Goal: Feedback & Contribution: Contribute content

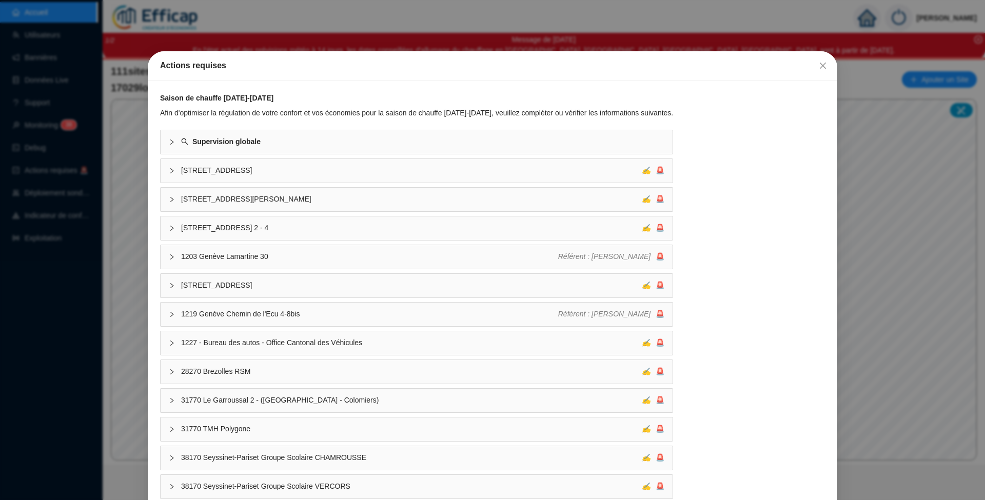
click at [821, 66] on span "Fermer" at bounding box center [823, 66] width 16 height 8
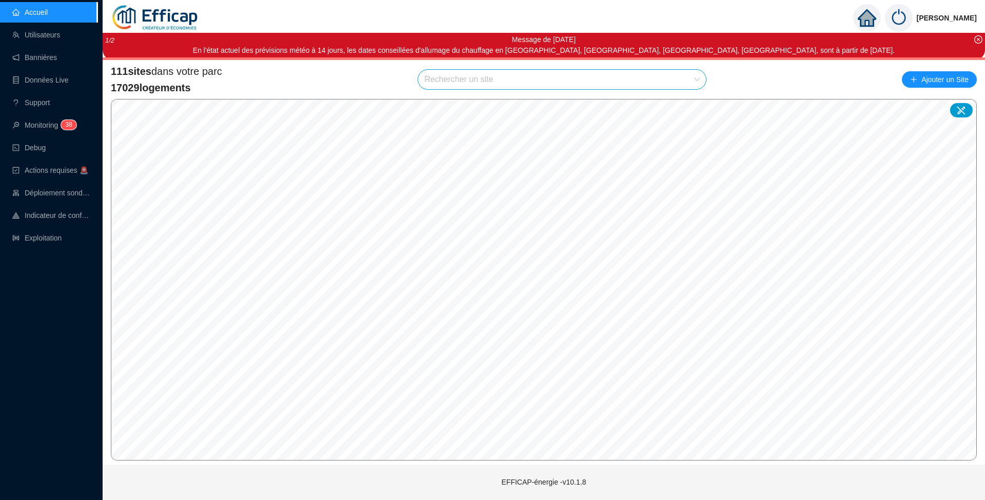
click at [452, 77] on input "search" at bounding box center [557, 80] width 266 height 20
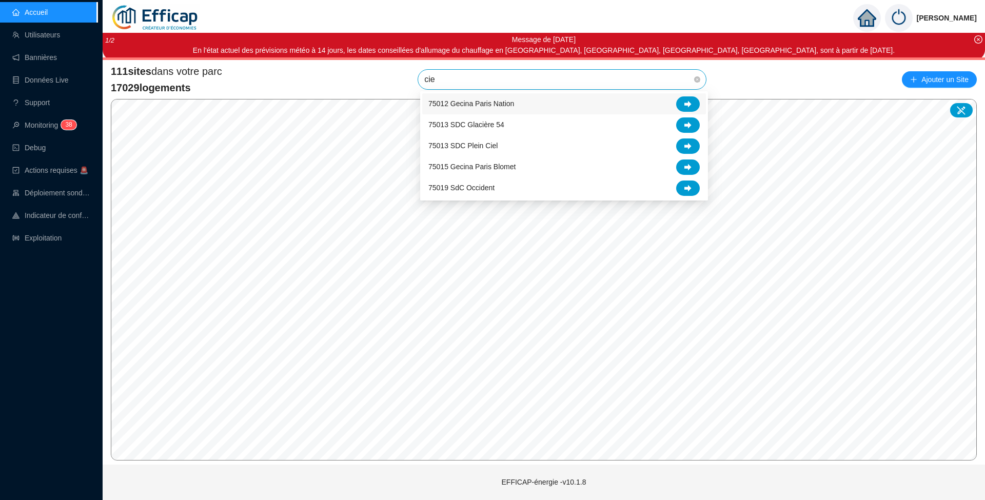
type input "ciel"
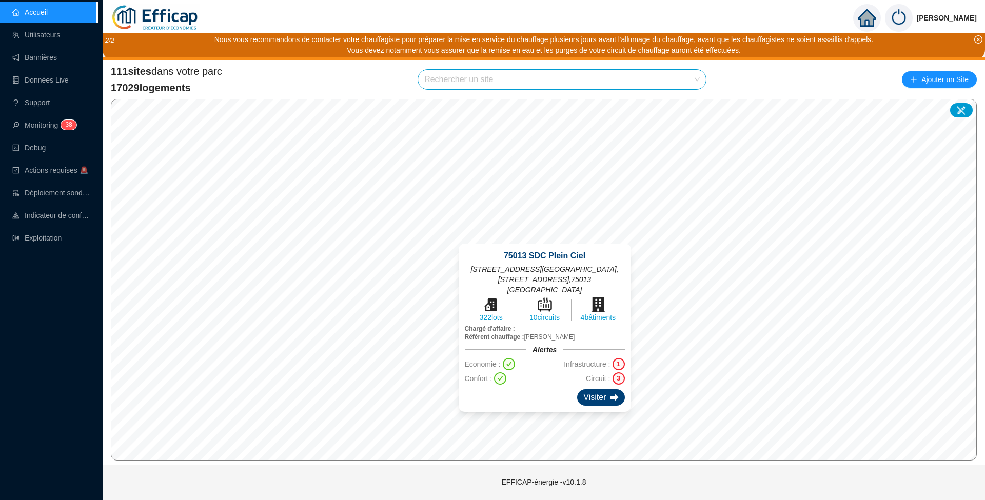
click at [594, 390] on div "Visiter" at bounding box center [600, 398] width 47 height 16
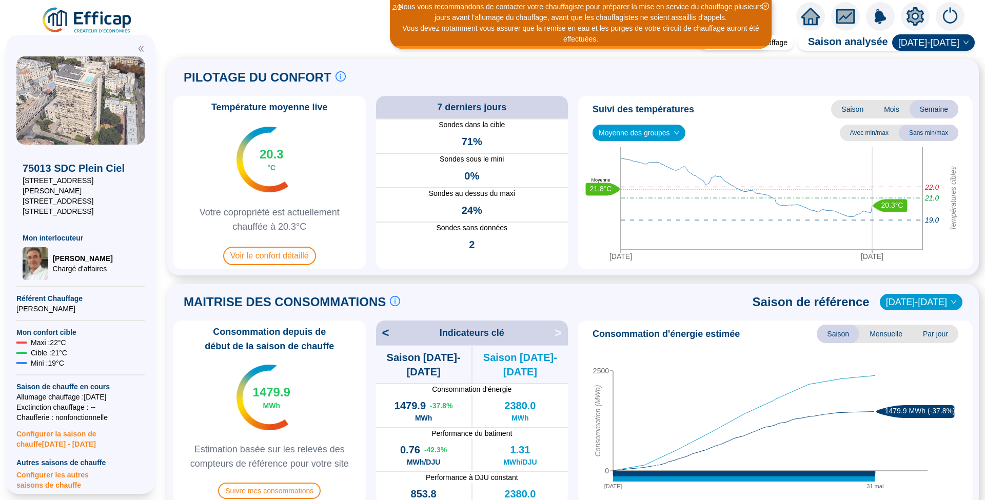
click at [645, 133] on span "Moyenne des groupes" at bounding box center [639, 132] width 81 height 15
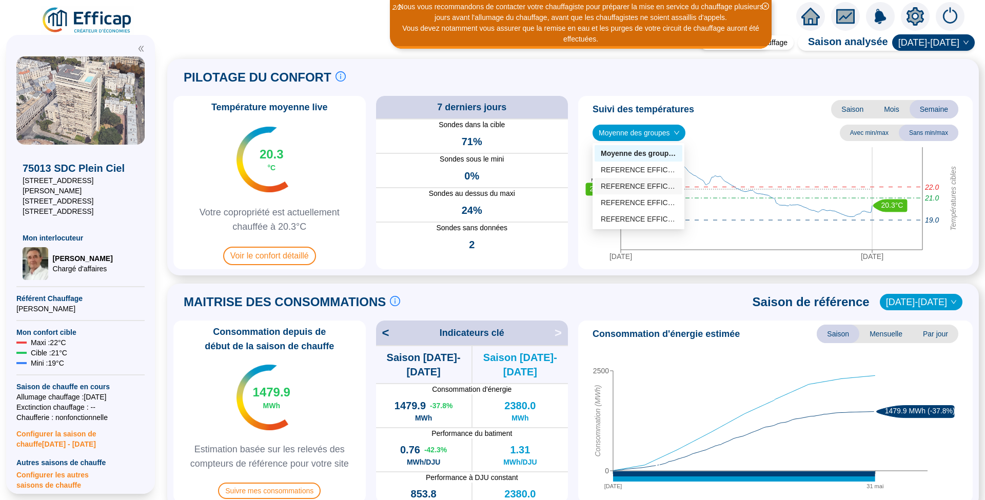
click at [637, 185] on div "REFERENCE EFFICAP Tsud (13 sondes)" at bounding box center [638, 186] width 75 height 11
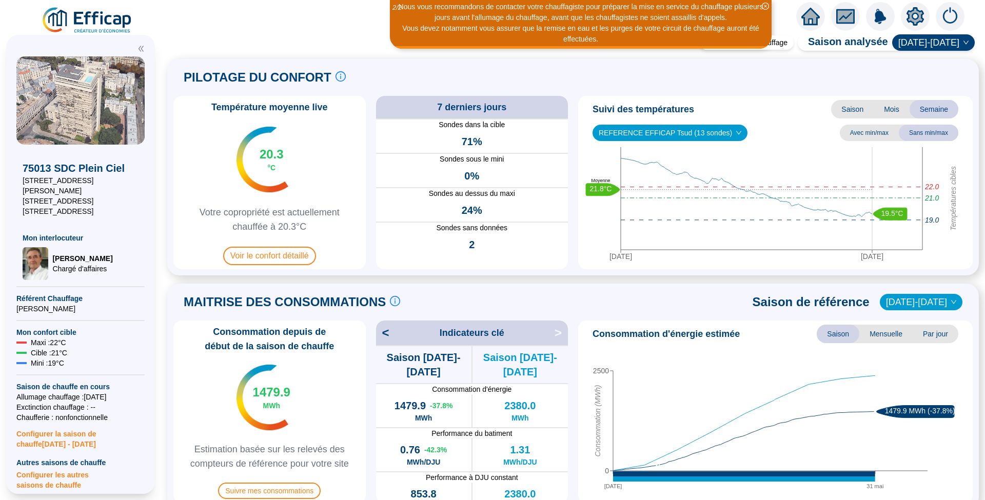
click at [641, 127] on span "REFERENCE EFFICAP Tsud (13 sondes)" at bounding box center [670, 132] width 143 height 15
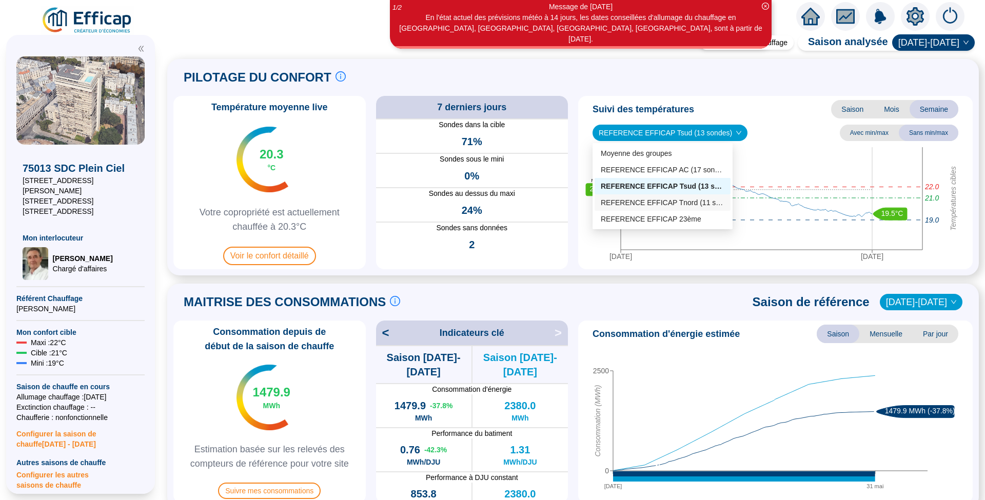
click at [639, 204] on div "REFERENCE EFFICAP Tnord (11 sondes)" at bounding box center [663, 203] width 124 height 11
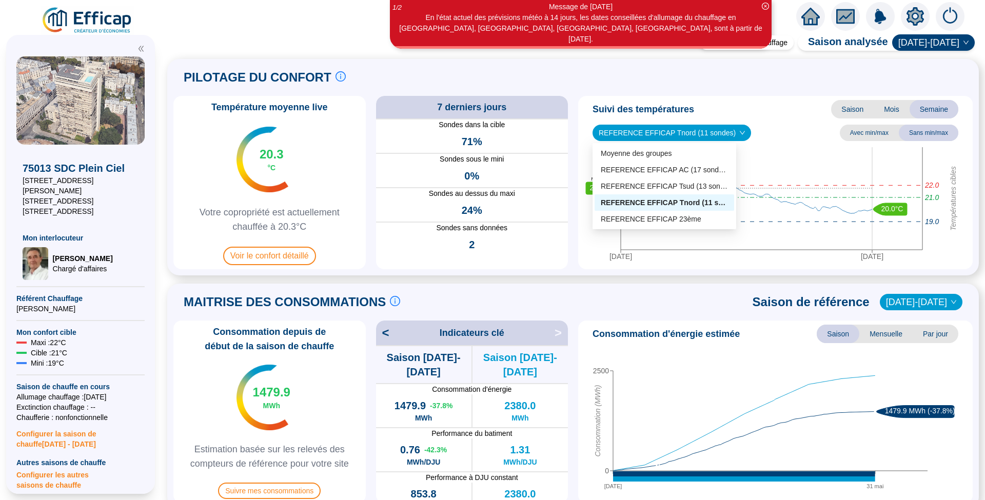
click at [636, 131] on span "REFERENCE EFFICAP Tnord (11 sondes)" at bounding box center [672, 132] width 146 height 15
click at [637, 219] on div "REFERENCE EFFICAP 23ème" at bounding box center [664, 219] width 127 height 11
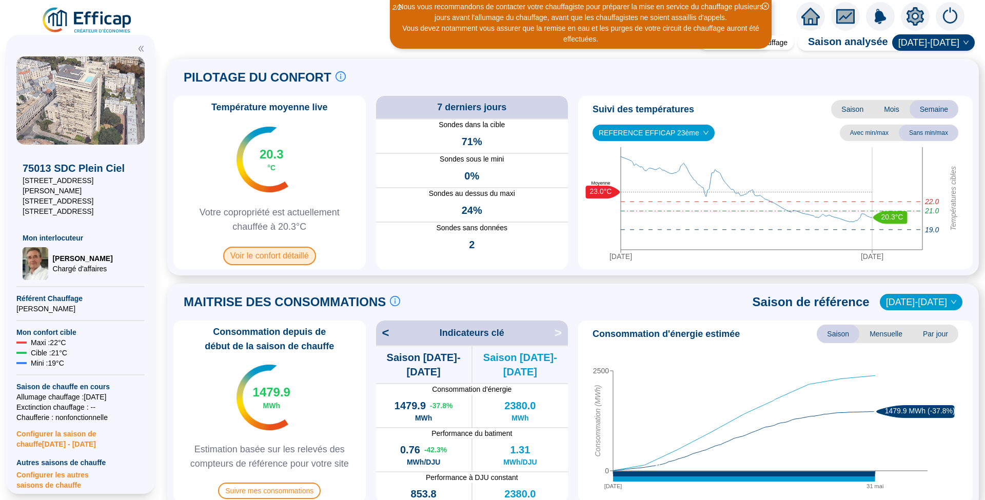
click at [288, 254] on span "Voir le confort détaillé" at bounding box center [269, 256] width 93 height 18
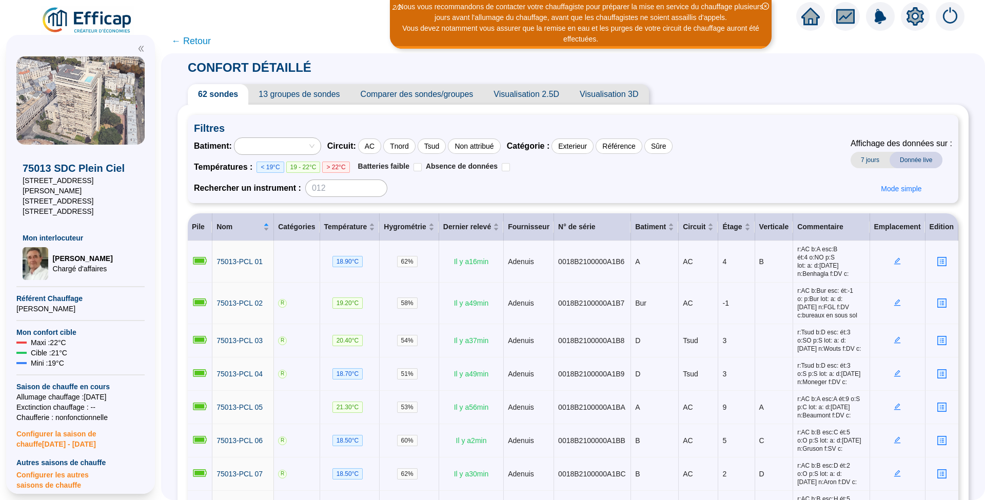
click at [418, 94] on span "Comparer des sondes/groupes" at bounding box center [417, 94] width 133 height 21
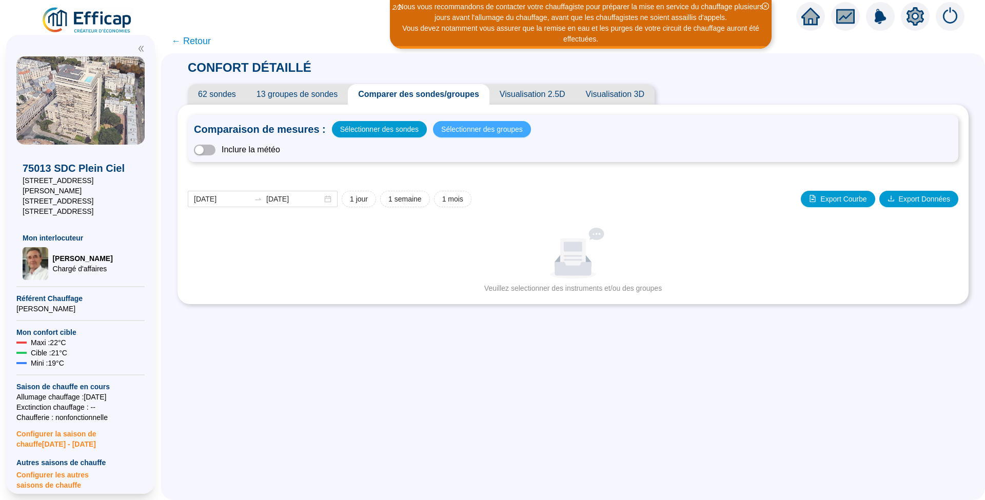
click at [477, 130] on span "Sélectionner des groupes" at bounding box center [482, 129] width 82 height 14
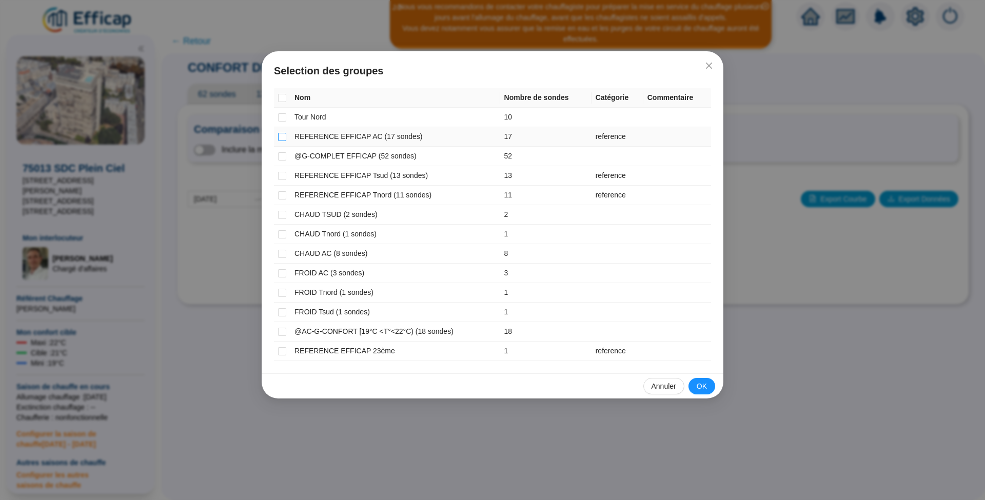
click at [283, 137] on input "checkbox" at bounding box center [282, 137] width 8 height 8
checkbox input "true"
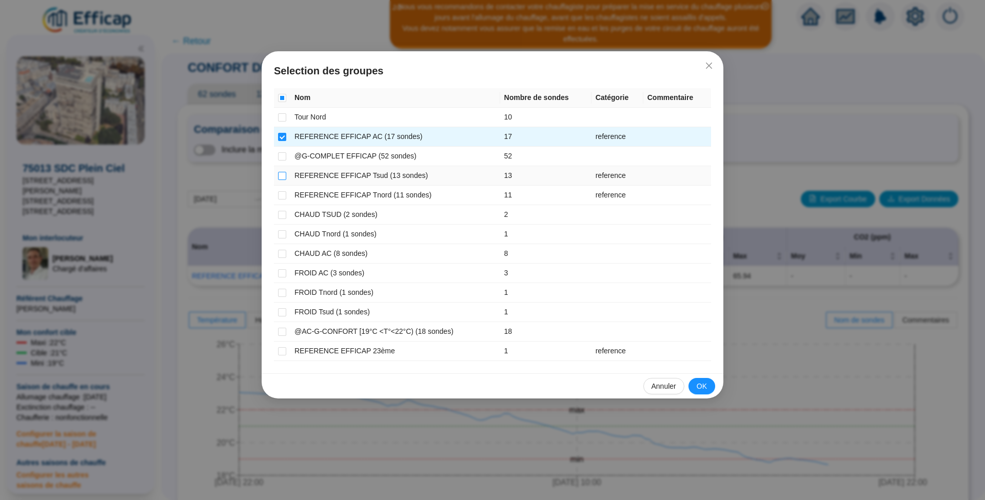
click at [284, 176] on input "checkbox" at bounding box center [282, 176] width 8 height 8
checkbox input "true"
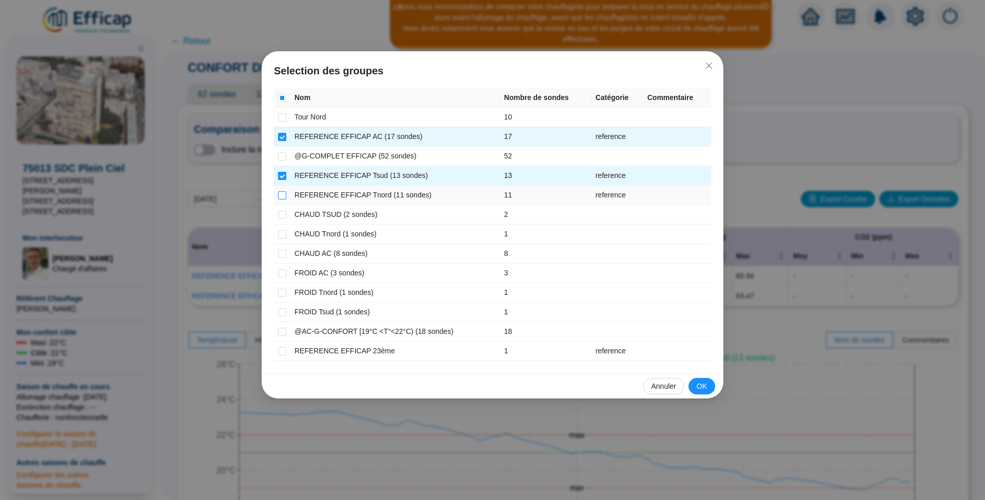
click at [284, 191] on input "checkbox" at bounding box center [282, 195] width 8 height 8
checkbox input "true"
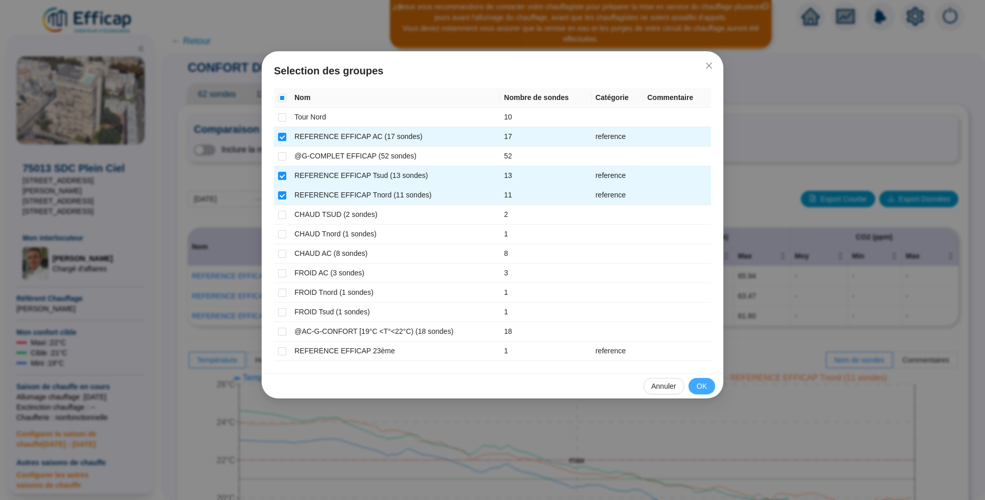
click at [703, 382] on span "OK" at bounding box center [702, 386] width 10 height 11
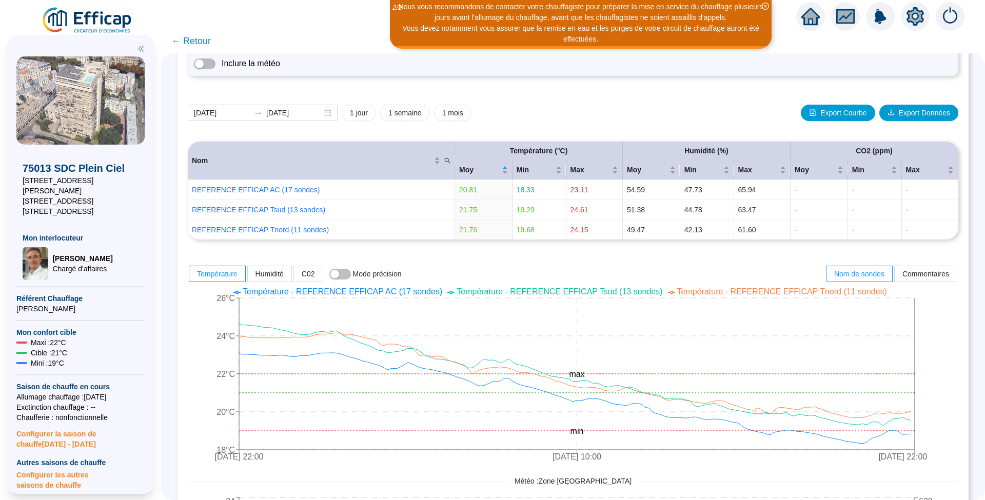
scroll to position [137, 0]
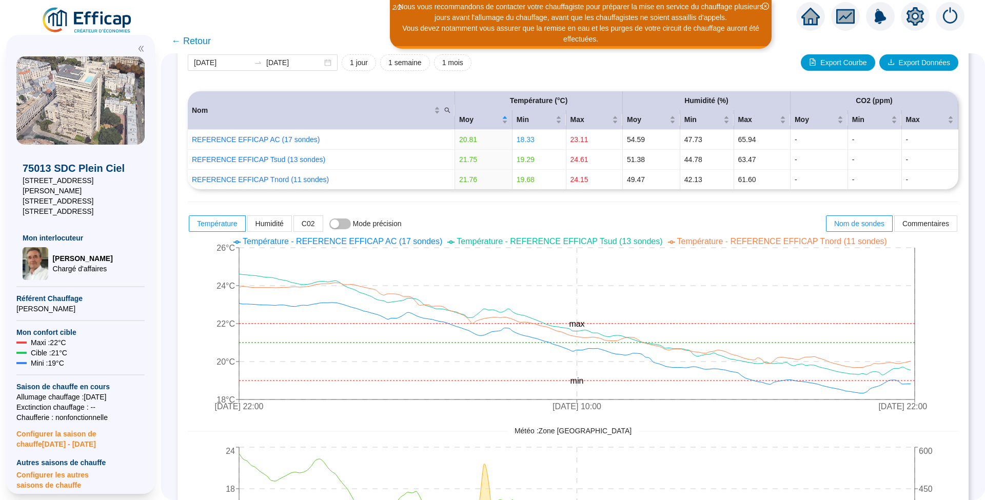
click at [789, 218] on div "Température Humidité C02 Mode précision Nom de sondes Commentaires" at bounding box center [573, 224] width 771 height 18
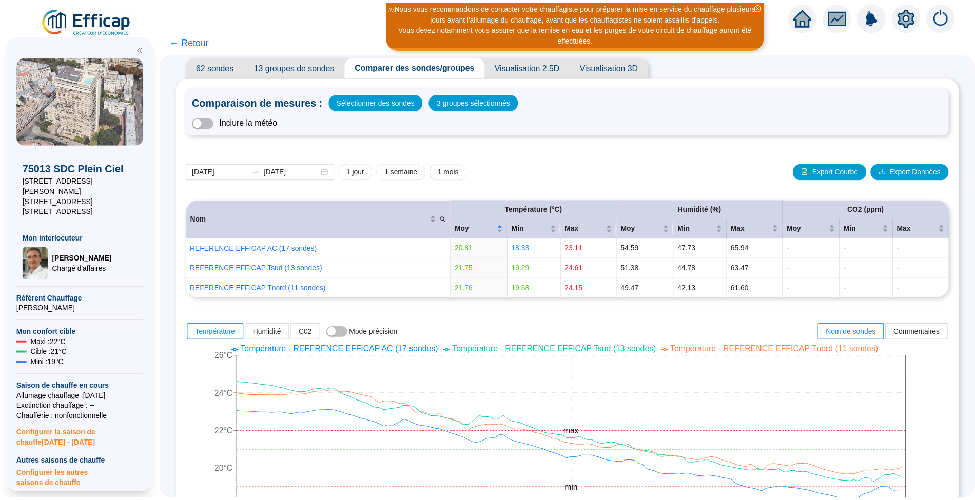
scroll to position [0, 0]
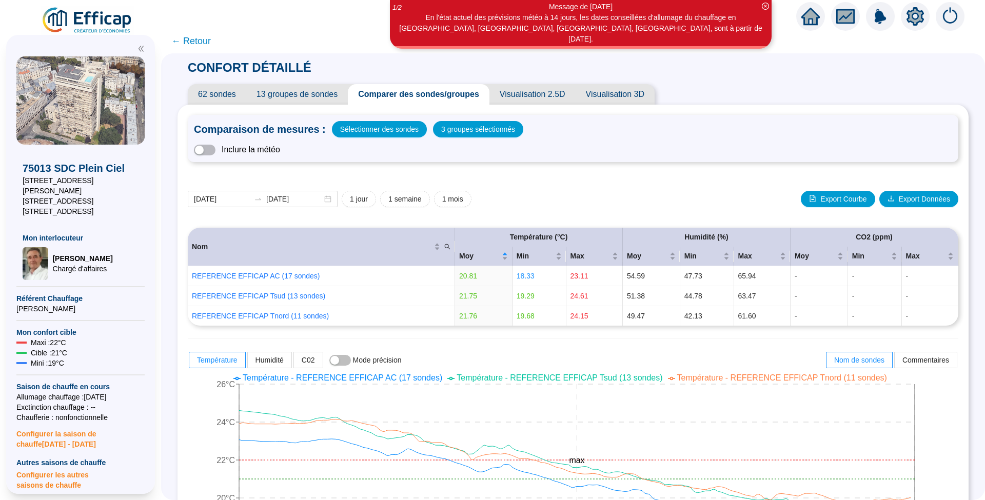
click at [200, 38] on span "← Retour" at bounding box center [191, 41] width 40 height 14
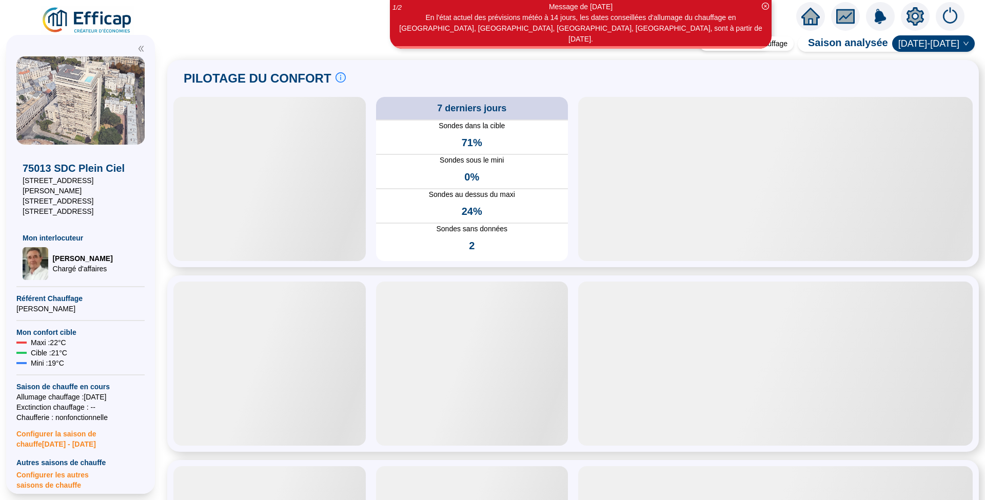
click at [102, 22] on img at bounding box center [87, 20] width 93 height 29
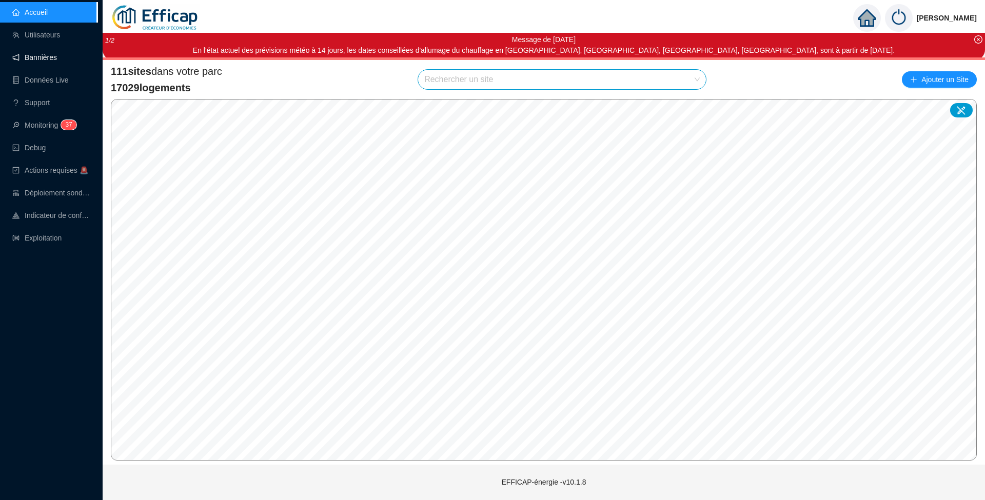
click at [36, 59] on link "Bannières" at bounding box center [34, 57] width 45 height 8
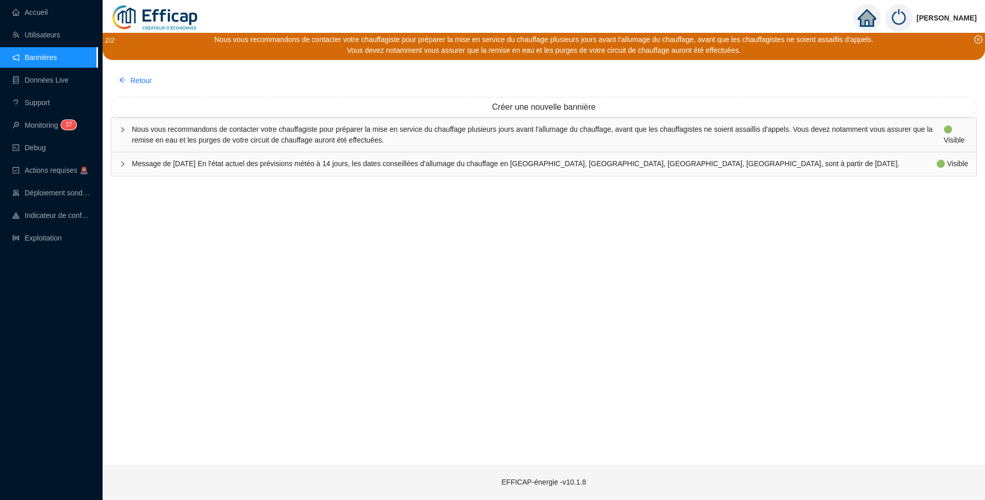
click at [612, 163] on span "Message de [DATE] En l'état actuel des prévisions météo à 14 jours, les dates c…" at bounding box center [534, 164] width 805 height 11
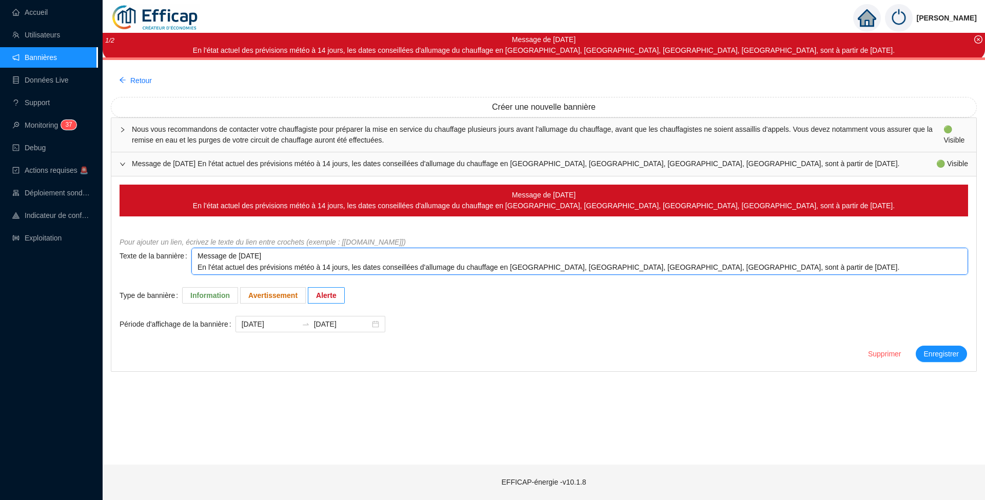
drag, startPoint x: 580, startPoint y: 267, endPoint x: 613, endPoint y: 269, distance: 32.9
click at [613, 269] on textarea "Message de [DATE] En l'état actuel des prévisions météo à 14 jours, les dates c…" at bounding box center [579, 261] width 777 height 27
type textarea "Message de [DATE] En l'état actuel des prévisions météo à 14 jours, les dates c…"
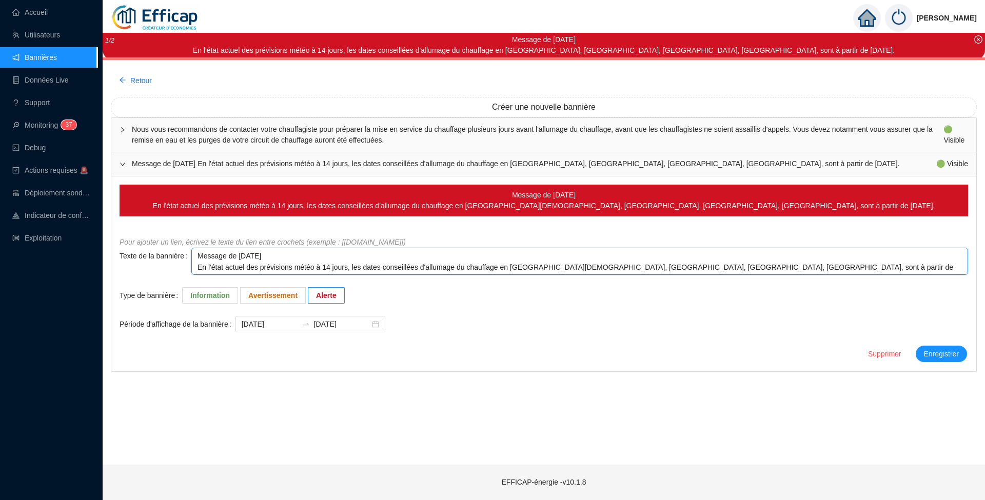
type textarea "Message de [DATE] En l'état actuel des prévisions météo à 14 jours, les dates c…"
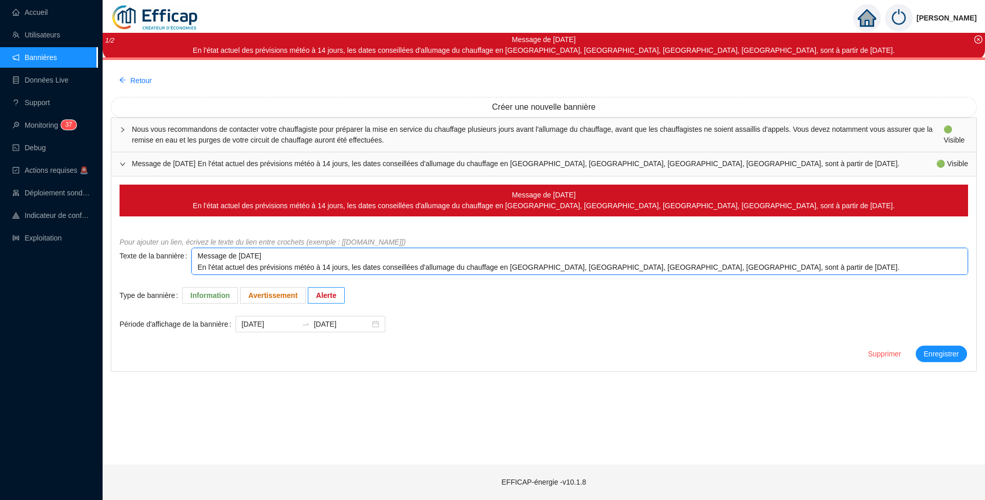
type textarea "Message de [DATE] En l'état actuel des prévisions météo à 14 jours, les dates c…"
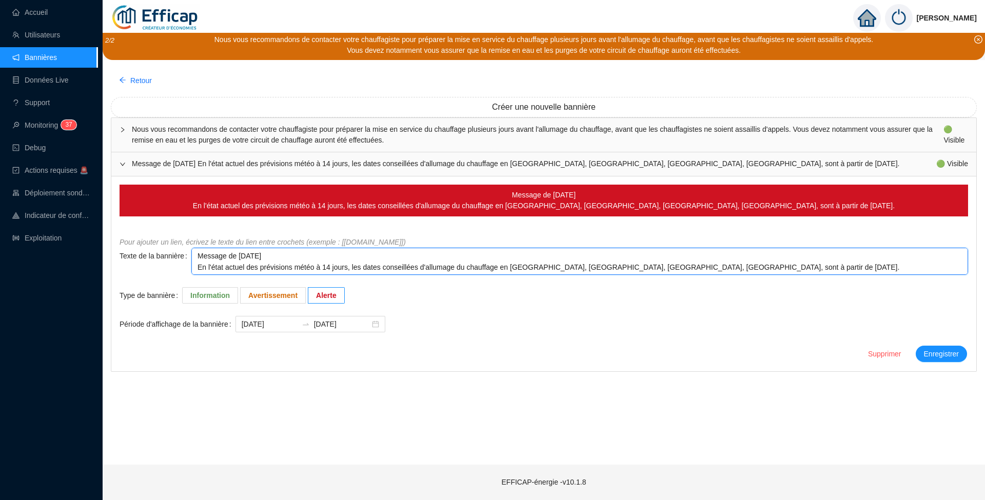
type textarea "Message de [DATE] En l'état actuel des prévisions météo à 14 jours, les dates c…"
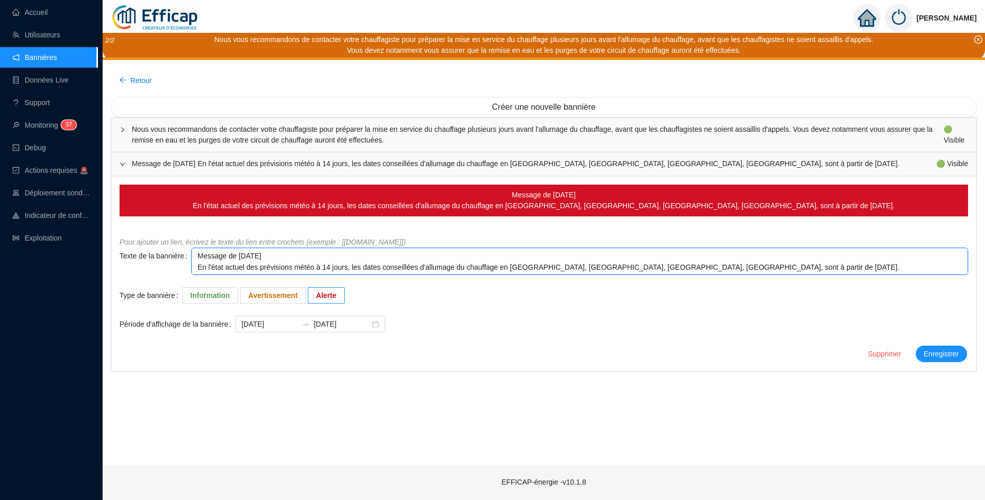
type textarea "Message de [DATE] En l'état actuel des prévisions météo à 14 jours, les dates c…"
drag, startPoint x: 547, startPoint y: 266, endPoint x: 579, endPoint y: 270, distance: 33.0
click at [579, 270] on textarea "Message de [DATE] En l'état actuel des prévisions météo à 14 jours, les dates c…" at bounding box center [579, 261] width 777 height 27
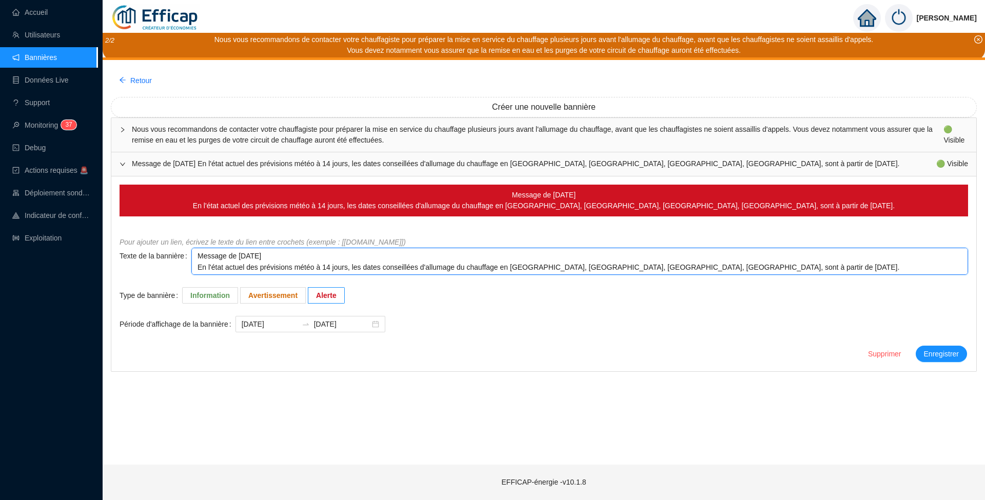
type textarea "Message de [DATE] En l'état actuel des prévisions météo à 14 jours, les dates c…"
click at [768, 267] on textarea "Message de [DATE] En l'état actuel des prévisions météo à 14 jours, les dates c…" at bounding box center [579, 261] width 777 height 27
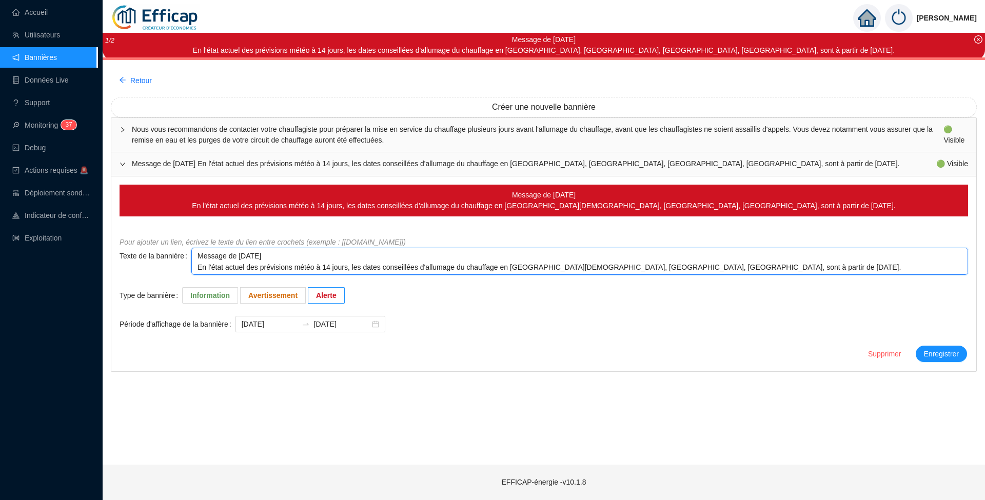
type textarea "Message de [DATE] En l'état actuel des prévisions météo à 14 jours, les dates c…"
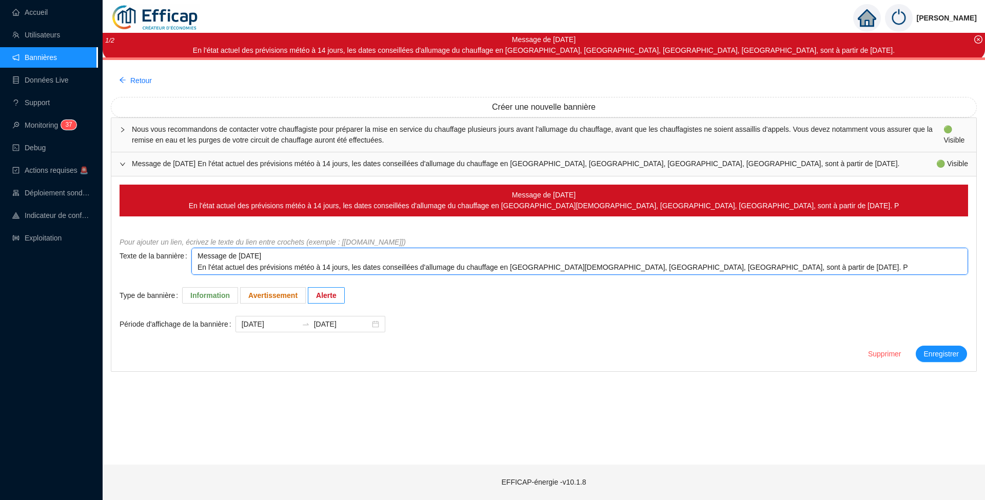
type textarea "Message de [DATE] En l'état actuel des prévisions météo à 14 jours, les dates c…"
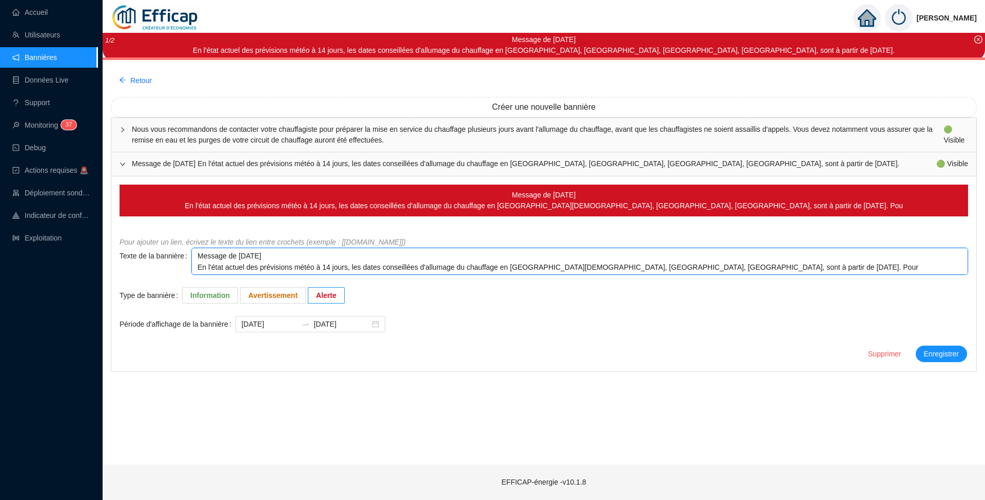
type textarea "Message de [DATE] En l'état actuel des prévisions météo à 14 jours, les dates c…"
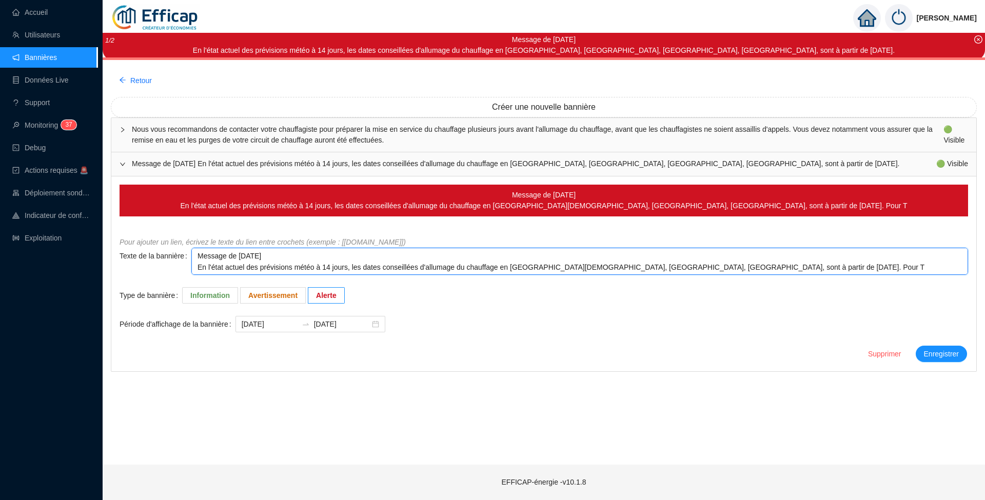
type textarea "Message de [DATE] En l'état actuel des prévisions météo à 14 jours, les dates c…"
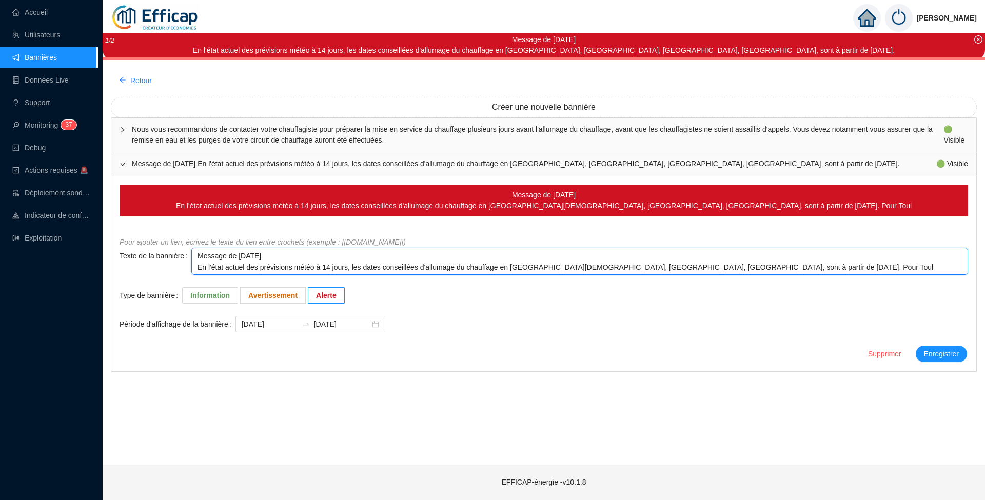
type textarea "Message de [DATE] En l'état actuel des prévisions météo à 14 jours, les dates c…"
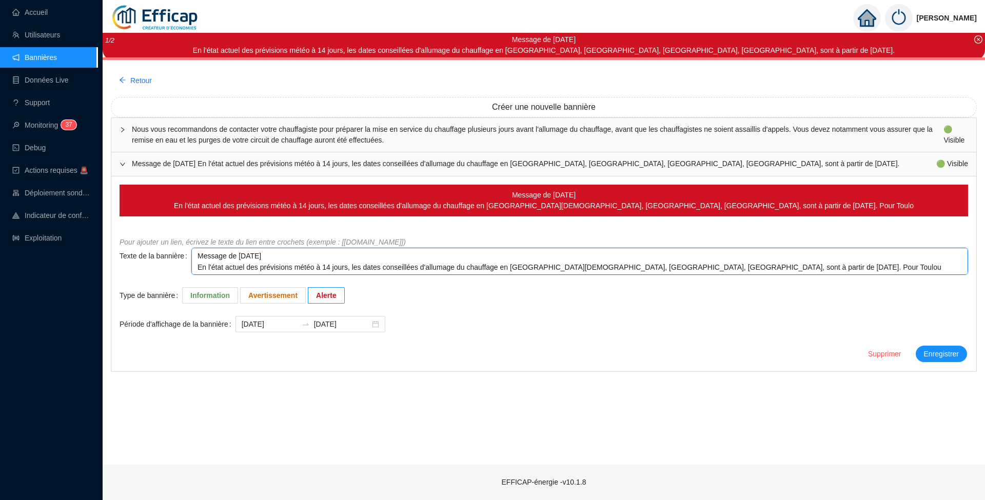
type textarea "Message de [DATE] En l'état actuel des prévisions météo à 14 jours, les dates c…"
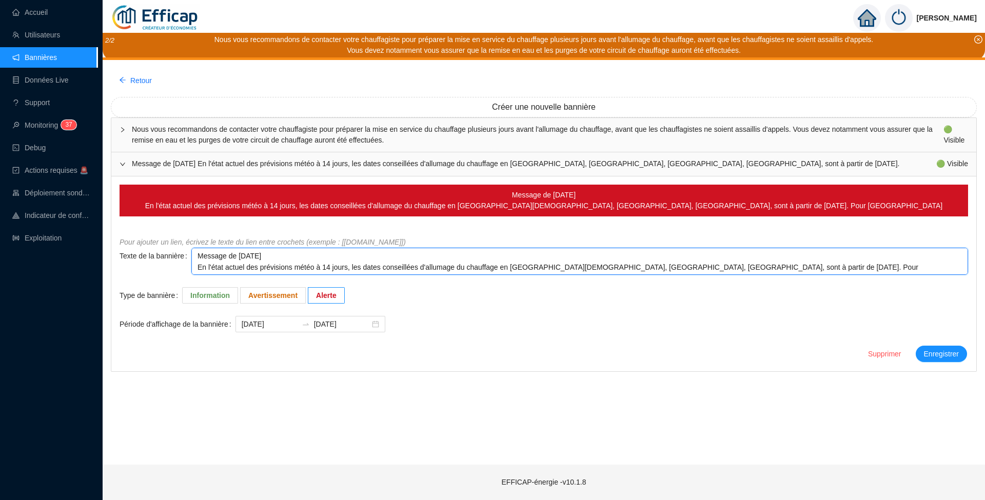
type textarea "Message de [DATE] En l'état actuel des prévisions météo à 14 jours, les dates c…"
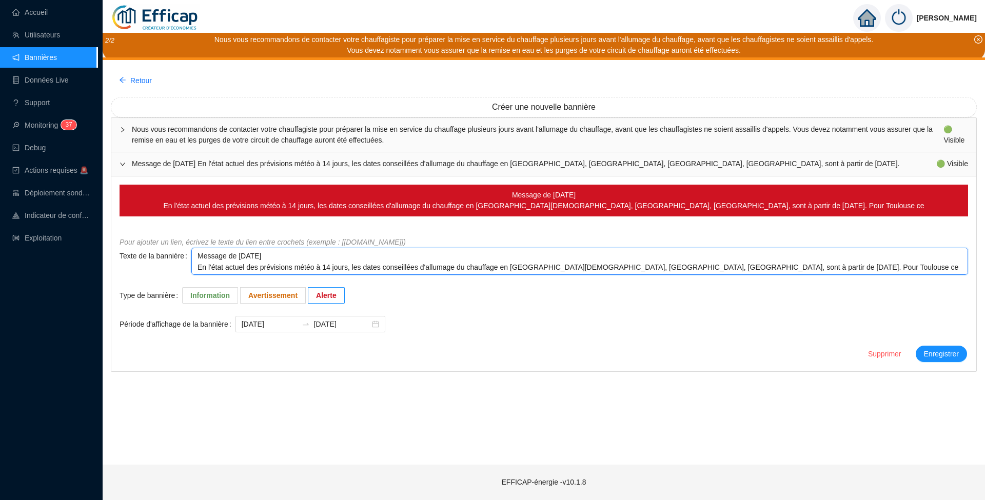
type textarea "Message de [DATE] En l'état actuel des prévisions météo à 14 jours, les dates c…"
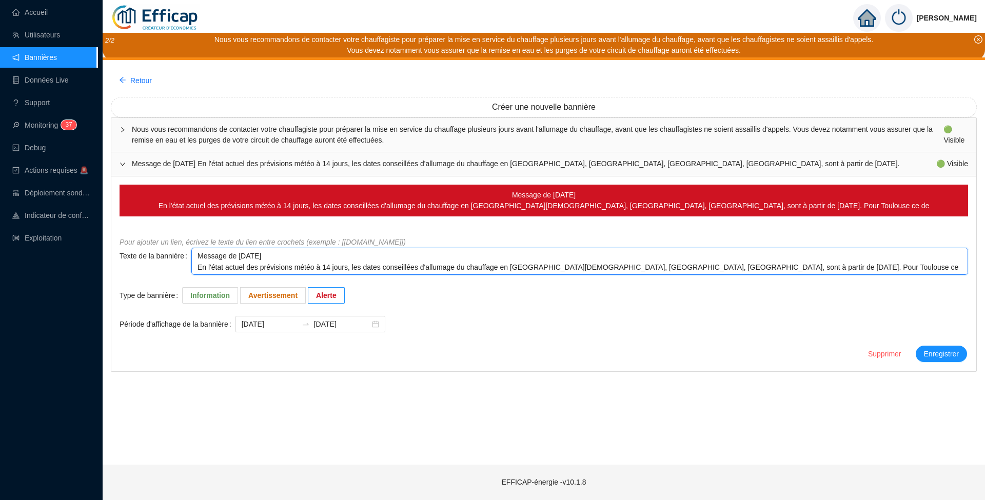
type textarea "Message de [DATE] En l'état actuel des prévisions météo à 14 jours, les dates c…"
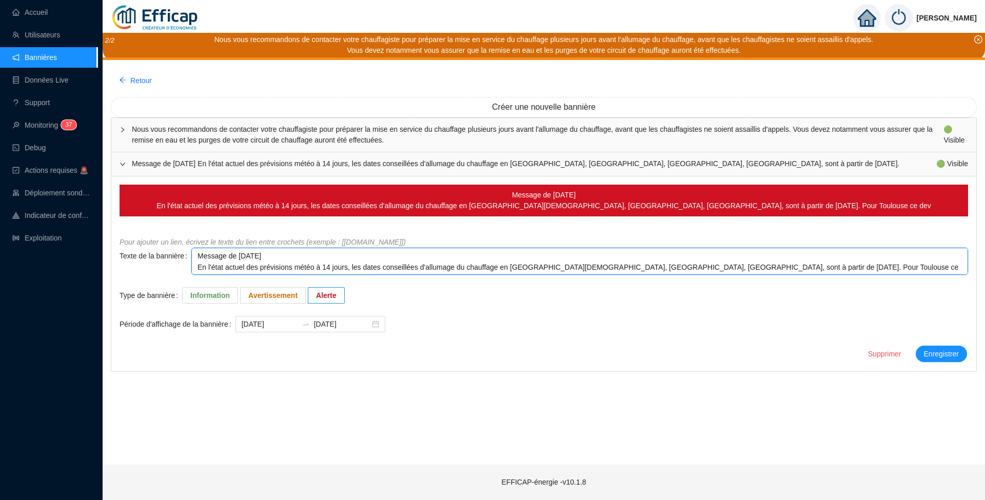
type textarea "Message de [DATE] En l'état actuel des prévisions météo à 14 jours, les dates c…"
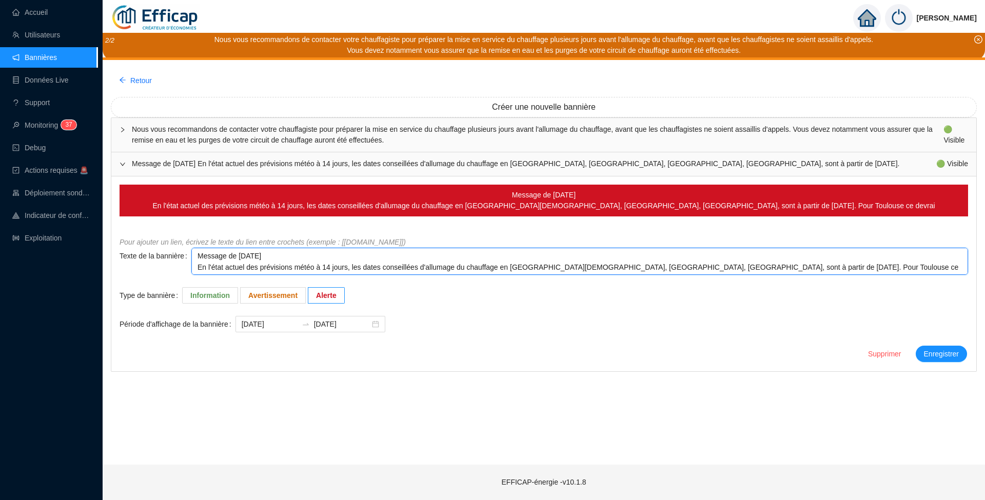
type textarea "Message de [DATE] En l'état actuel des prévisions météo à 14 jours, les dates c…"
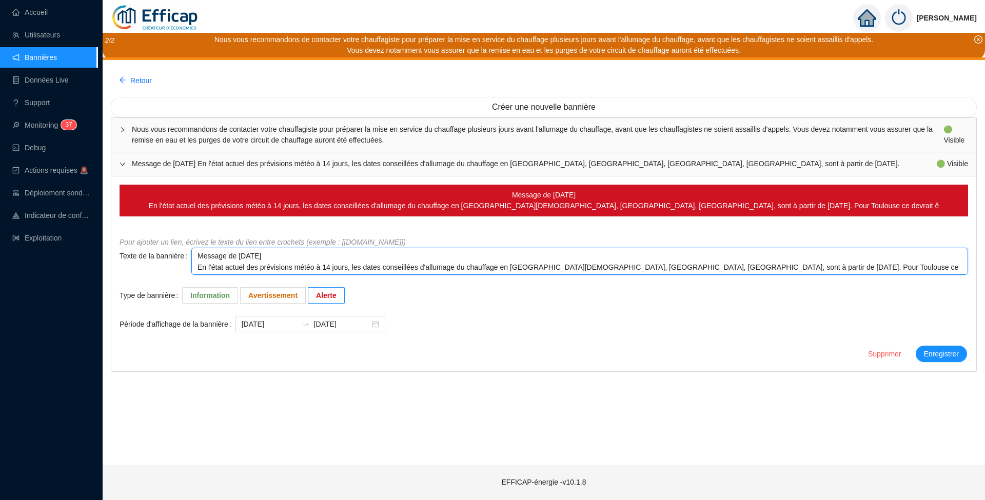
type textarea "Message de [DATE] En l'état actuel des prévisions météo à 14 jours, les dates c…"
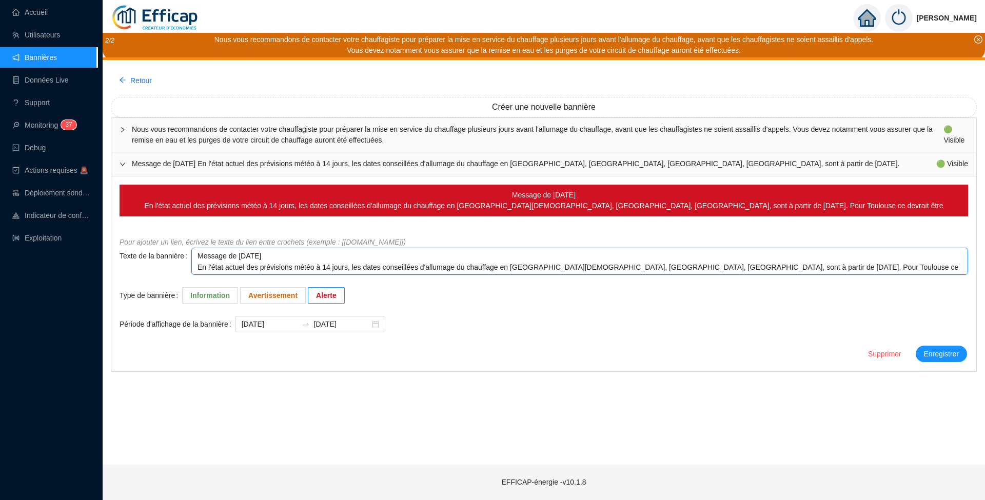
type textarea "Message de [DATE] En l'état actuel des prévisions météo à 14 jours, les dates c…"
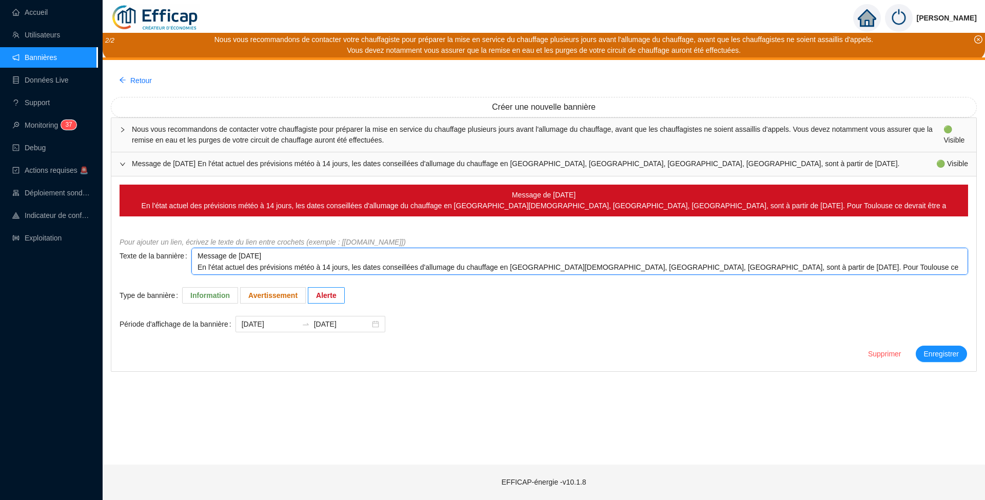
type textarea "Message de [DATE] En l'état actuel des prévisions météo à 14 jours, les dates c…"
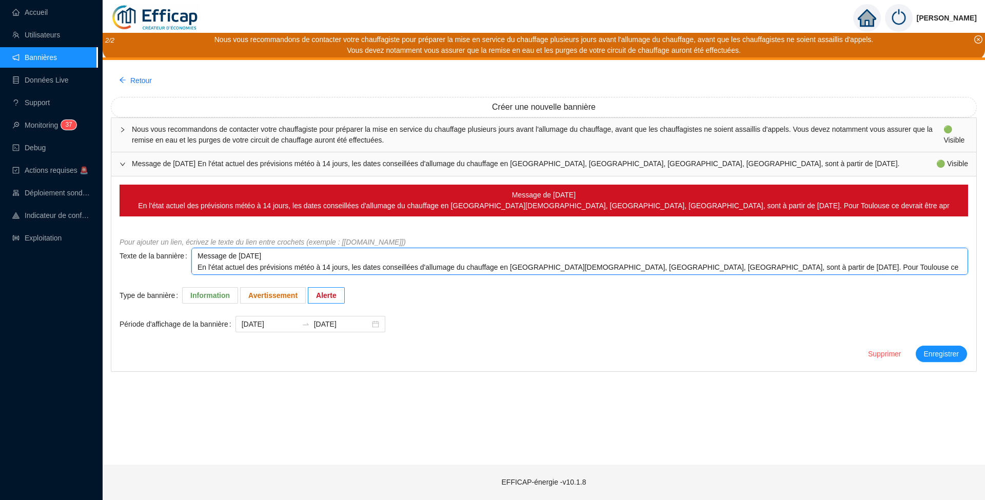
type textarea "Message de [DATE] En l'état actuel des prévisions météo à 14 jours, les dates c…"
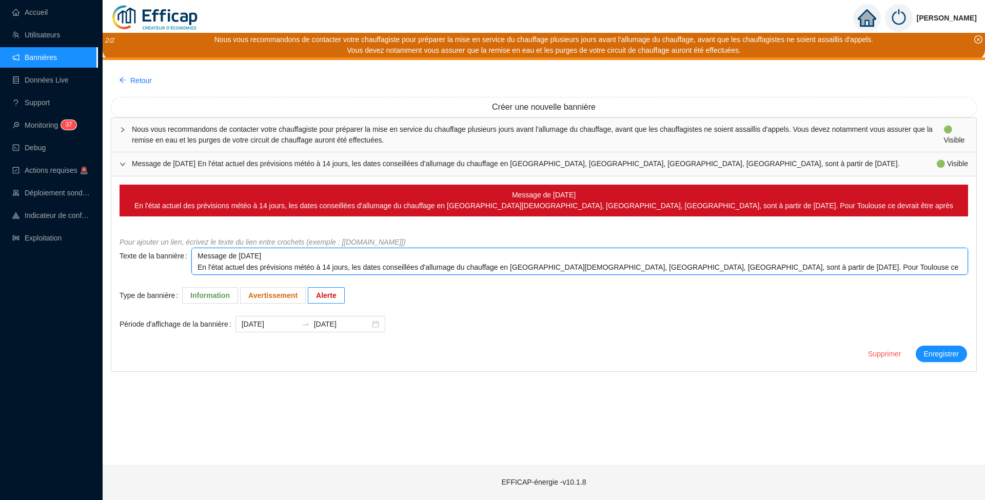
type textarea "Message de [DATE] En l'état actuel des prévisions météo à 14 jours, les dates c…"
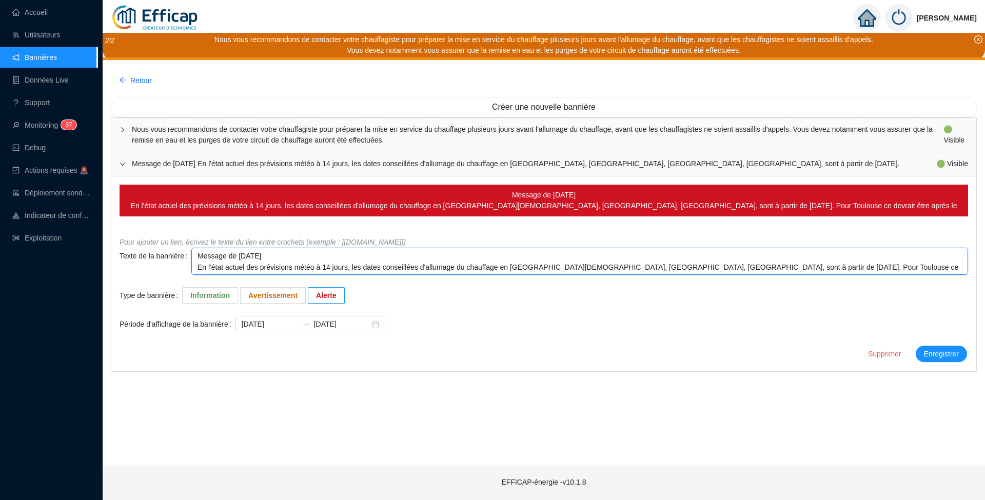
type textarea "Message de [DATE] En l'état actuel des prévisions météo à 14 jours, les dates c…"
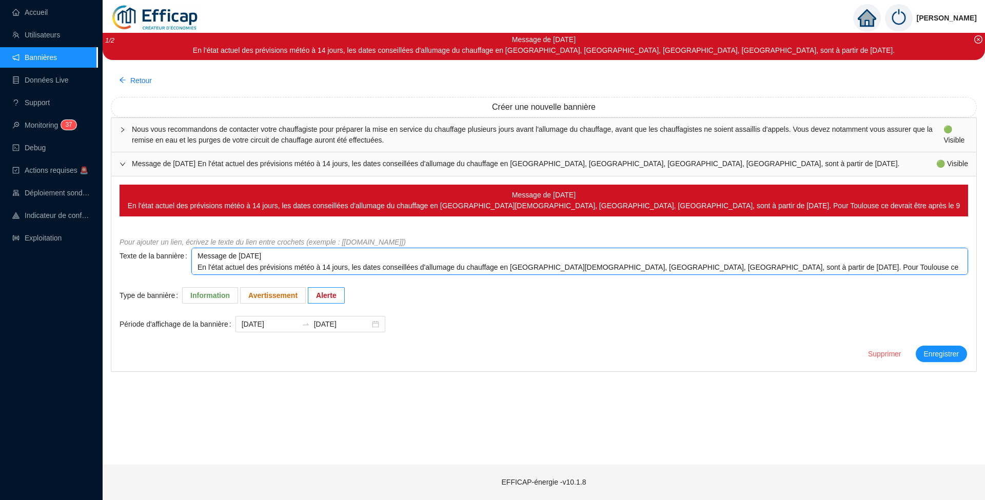
type textarea "Message de [DATE] En l'état actuel des prévisions météo à 14 jours, les dates c…"
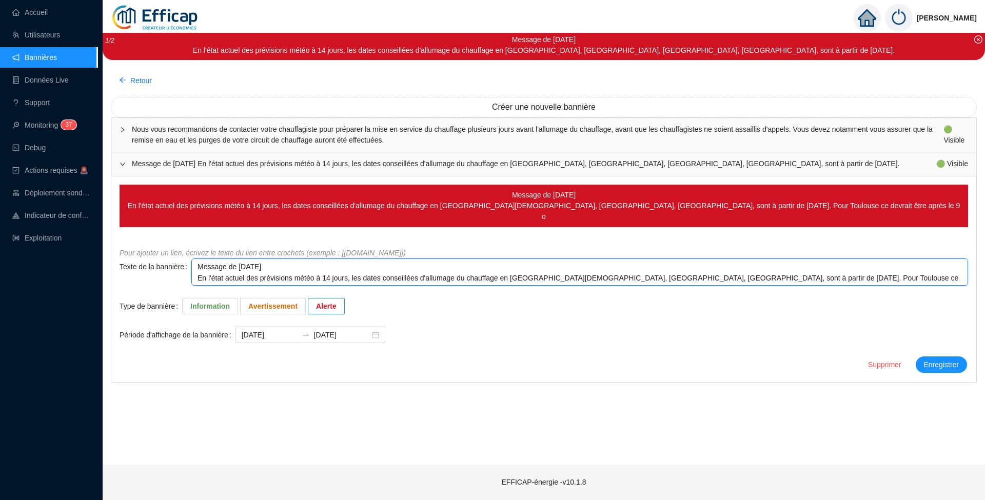
type textarea "Message de [DATE] En l'état actuel des prévisions météo à 14 jours, les dates c…"
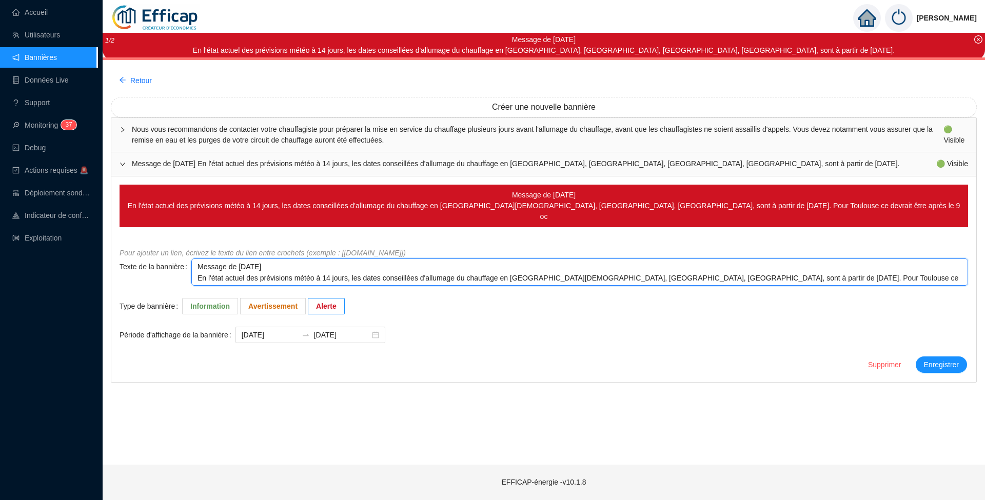
type textarea "Message de [DATE] En l'état actuel des prévisions météo à 14 jours, les dates c…"
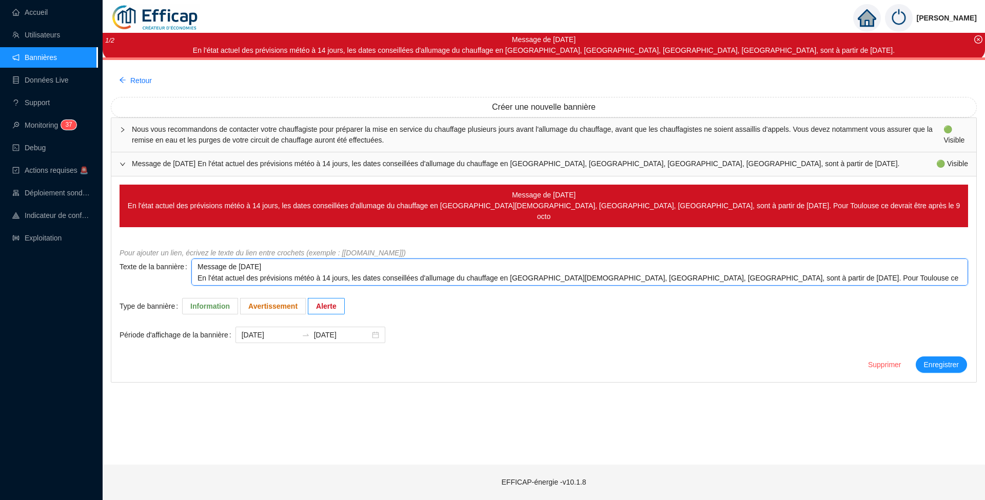
type textarea "Message de [DATE] En l'état actuel des prévisions météo à 14 jours, les dates c…"
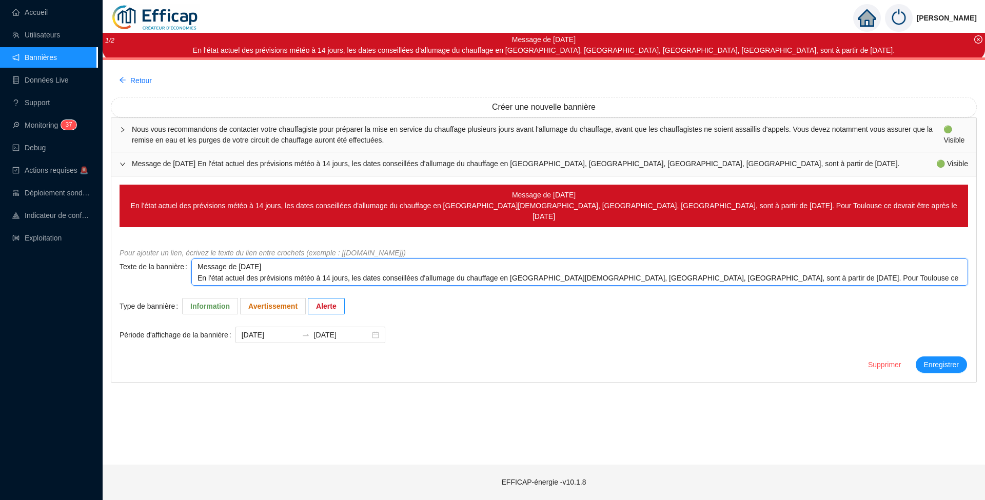
type textarea "Message de [DATE] En l'état actuel des prévisions météo à 14 jours, les dates c…"
click at [230, 262] on textarea "Message de [DATE] En l'état actuel des prévisions météo à 14 jours, les dates c…" at bounding box center [579, 272] width 777 height 27
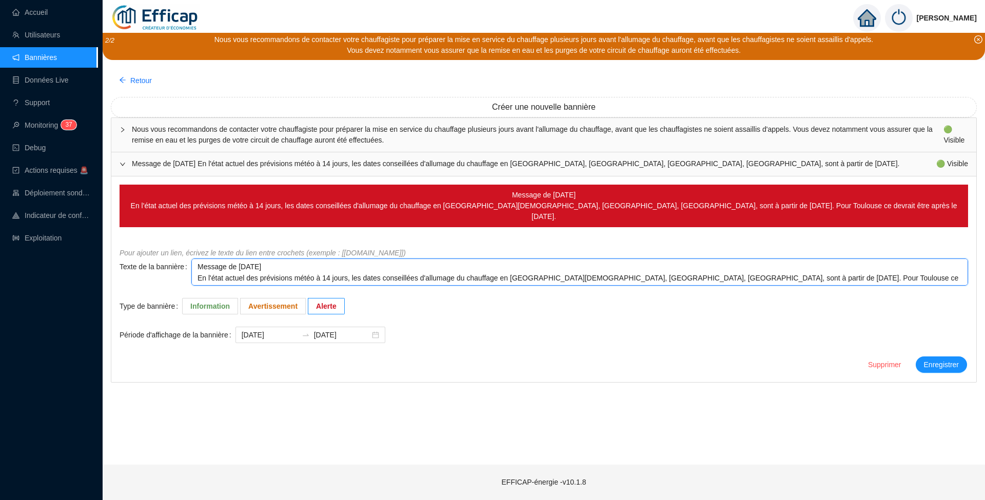
click at [234, 259] on textarea "Message de [DATE] En l'état actuel des prévisions météo à 14 jours, les dates c…" at bounding box center [579, 272] width 777 height 27
drag, startPoint x: 235, startPoint y: 256, endPoint x: 255, endPoint y: 255, distance: 19.5
click at [255, 259] on textarea "Message de [DATE] En l'état actuel des prévisions météo à 14 jours, les dates c…" at bounding box center [579, 272] width 777 height 27
type textarea "Message de Sedi [DATE] En l'état actuel des prévisions météo à 14 jours, les da…"
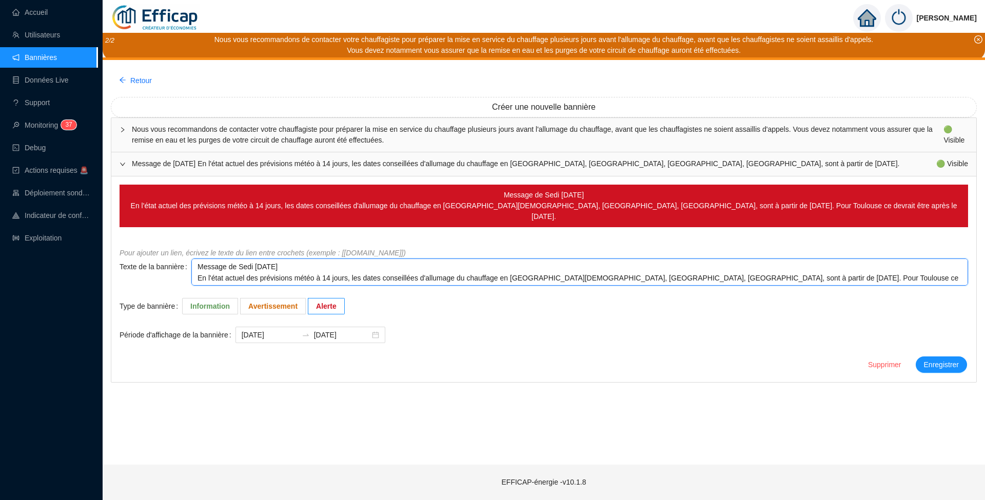
type textarea "Message de Saedi [DATE] En l'état actuel des prévisions météo à 14 jours, les d…"
type textarea "Message de [DATE] En l'état actuel des prévisions météo à 14 jours, les dates c…"
type textarea "Message de Sameedi [DATE] En l'état actuel des prévisions météo à 14 jours, les…"
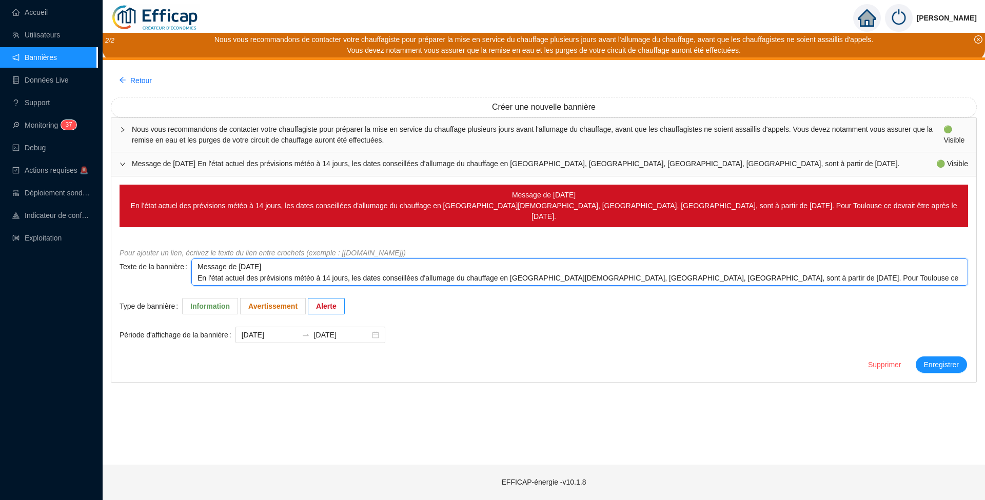
type textarea "Message de Sameedi [DATE] En l'état actuel des prévisions météo à 14 jours, les…"
type textarea "Message de [DATE] En l'état actuel des prévisions météo à 14 jours, les dates c…"
click at [264, 259] on textarea "Message de [DATE] En l'état actuel des prévisions météo à 14 jours, les dates c…" at bounding box center [579, 272] width 777 height 27
type textarea "Message de [DATE] 276/09/2025 En l'état actuel des prévisions météo à 14 jours,…"
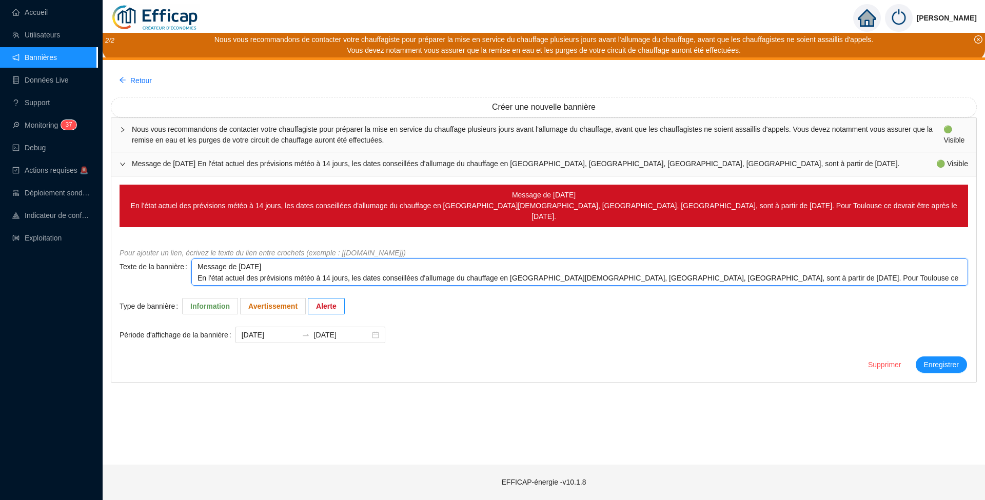
type textarea "Message de [DATE] 276/09/2025 En l'état actuel des prévisions météo à 14 jours,…"
type textarea "Message de [DATE] En l'état actuel des prévisions météo à 14 jours, les dates c…"
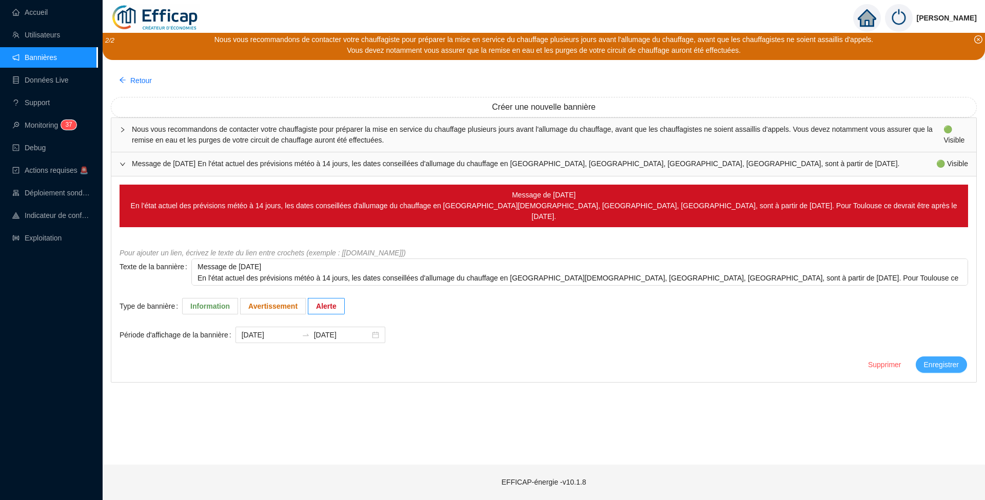
click at [947, 360] on span "Enregistrer" at bounding box center [941, 365] width 35 height 11
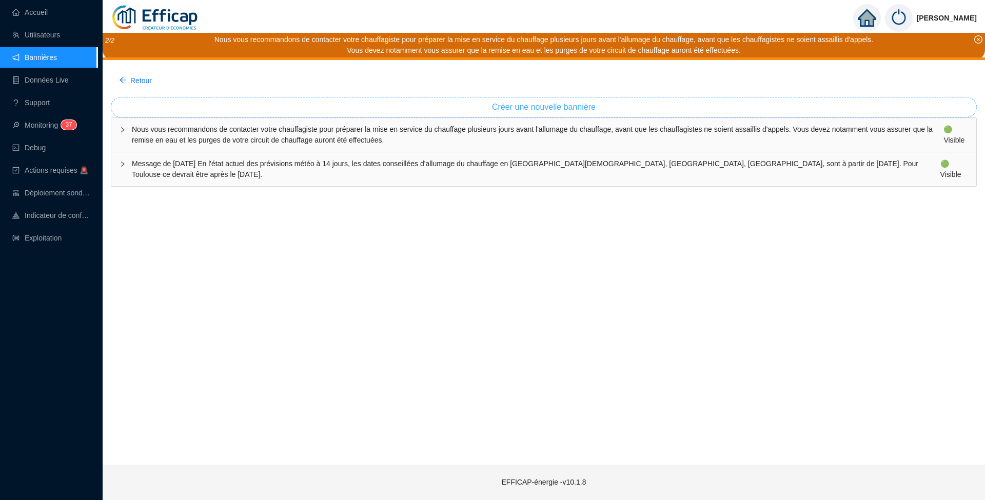
click at [531, 107] on span "Créer une nouvelle bannière" at bounding box center [544, 107] width 104 height 12
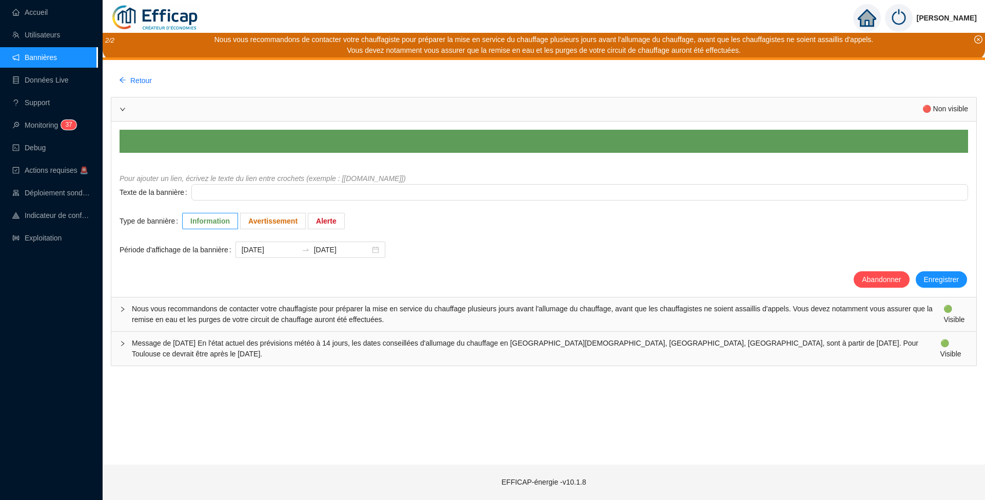
click at [801, 342] on span "Message de [DATE] En l'état actuel des prévisions météo à 14 jours, les dates c…" at bounding box center [536, 349] width 809 height 22
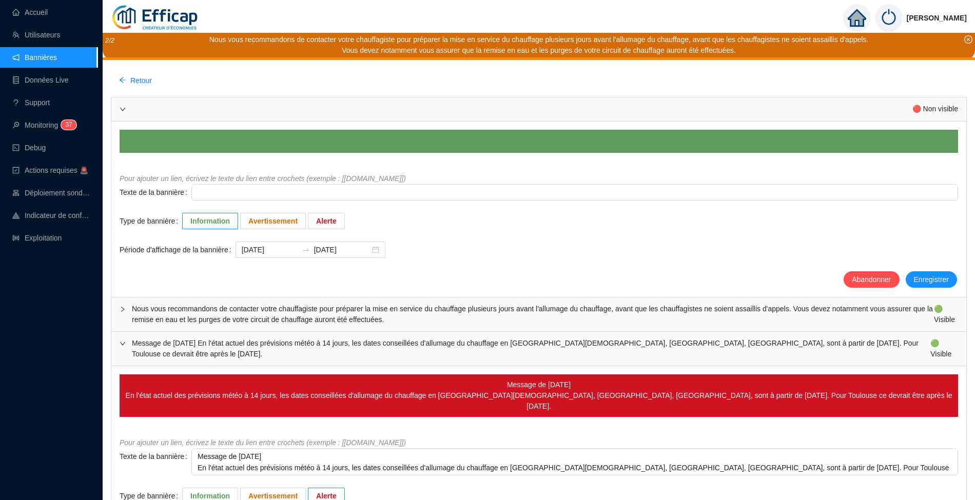
click at [801, 342] on span "Message de [DATE] En l'état actuel des prévisions météo à 14 jours, les dates c…" at bounding box center [531, 349] width 799 height 22
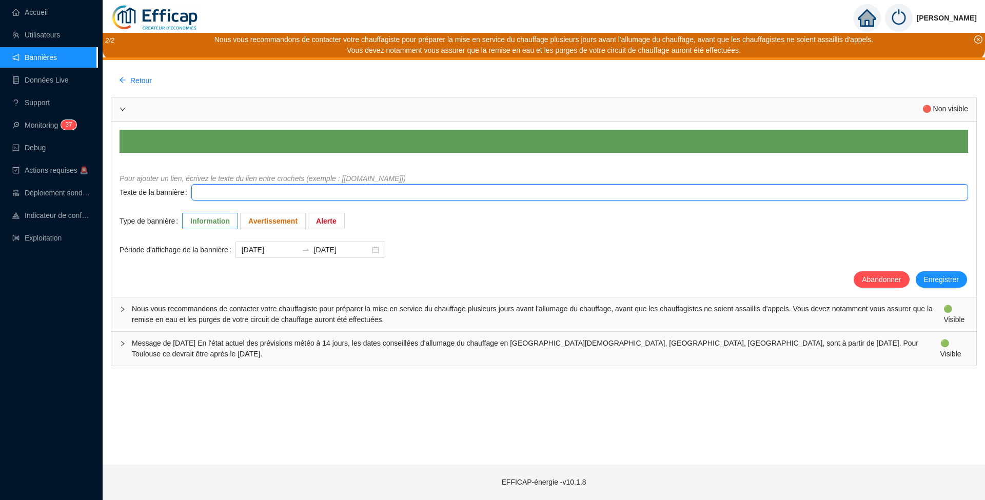
click at [358, 194] on textarea "Texte de la bannière" at bounding box center [579, 192] width 777 height 16
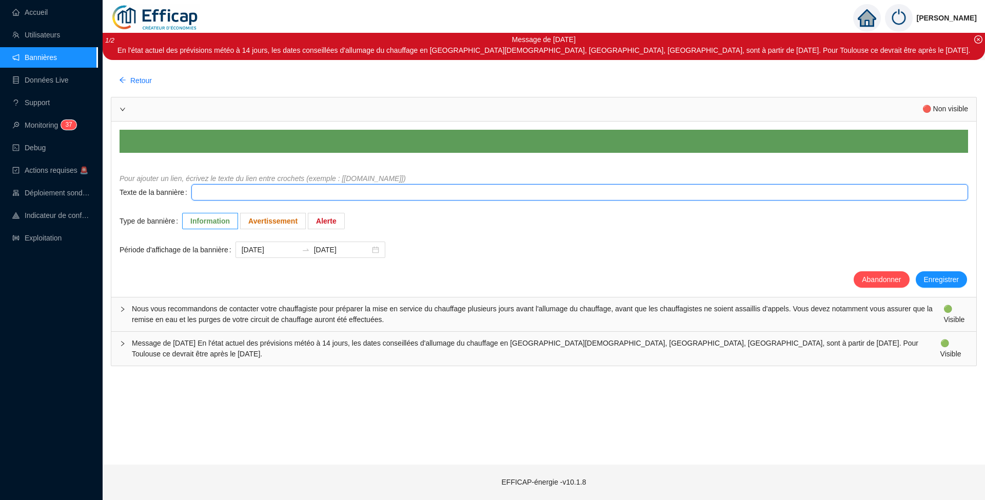
type textarea "P"
type textarea "Po"
type textarea "Pou"
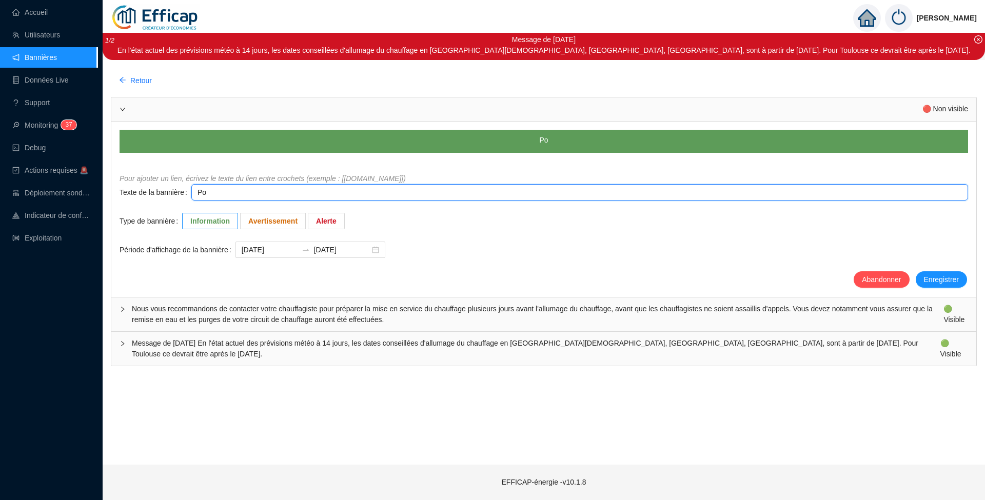
type textarea "Pou"
type textarea "Pour"
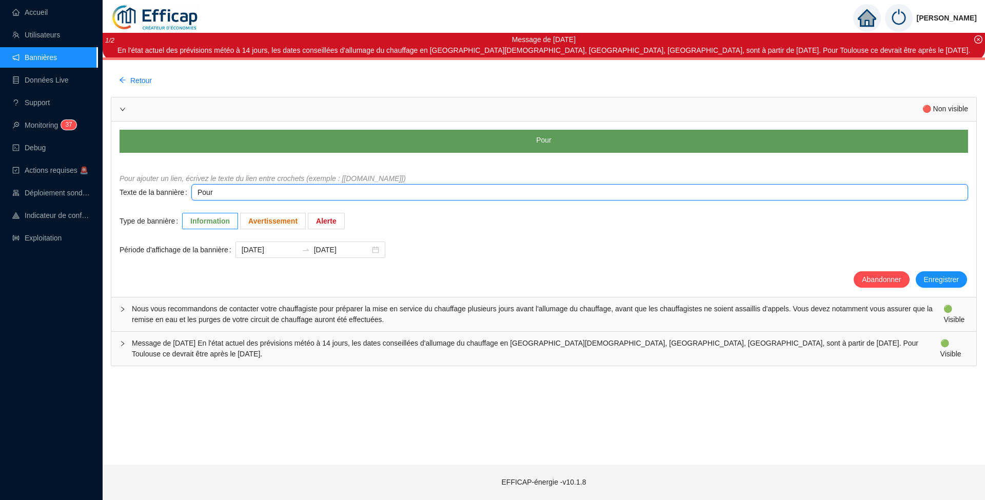
type textarea "Pour T"
type textarea "Pour To"
type textarea "Pour Tou"
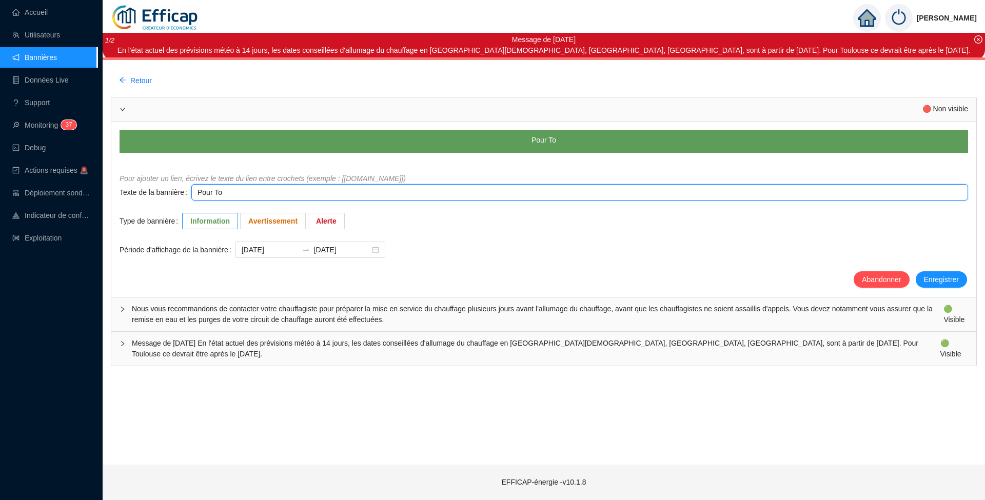
type textarea "Pour Tou"
type textarea "Pour Toul"
type textarea "Pour Toulo"
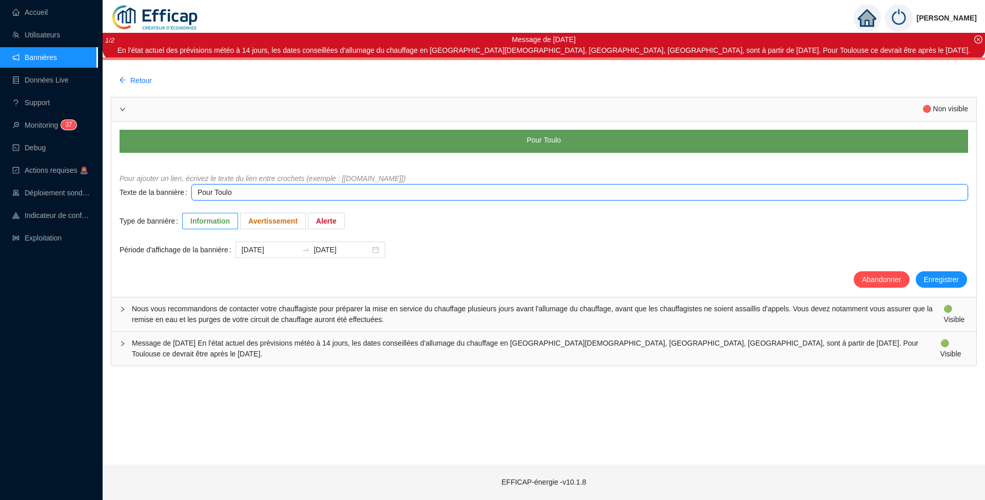
type textarea "Pour Toulou"
type textarea "Pour Toulous"
type textarea "Pour Toulouse"
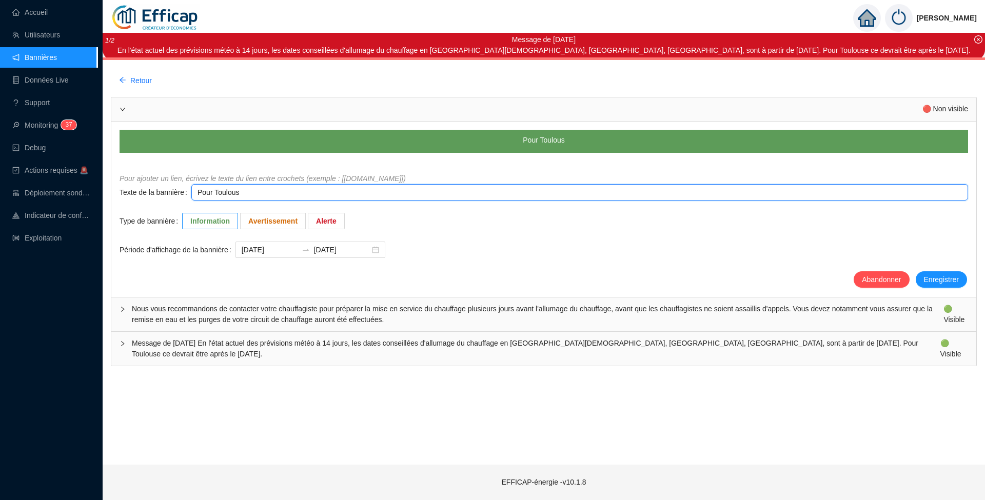
type textarea "Pour Toulouse"
type textarea "Pour Toulouse l"
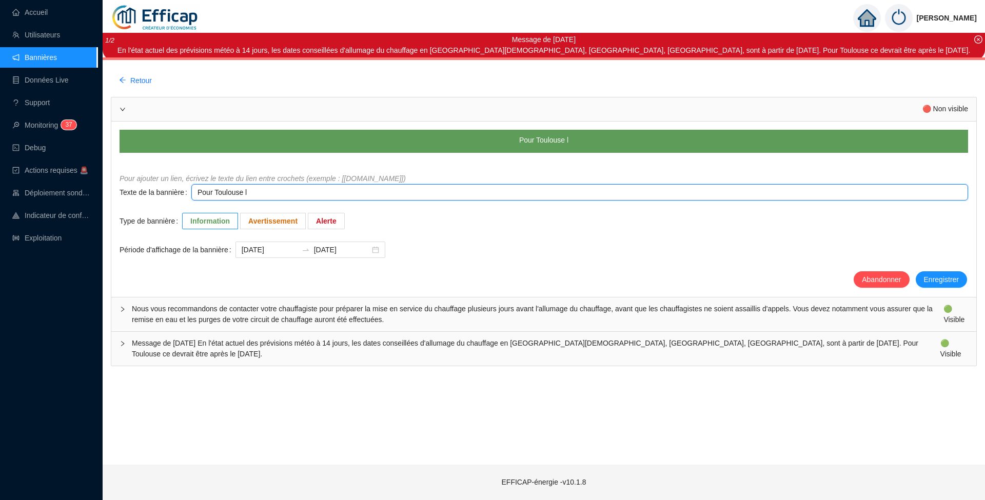
type textarea "Pour Toulouse l'"
type textarea "Pour Toulouse l'a"
type textarea "Pour Toulouse l'al"
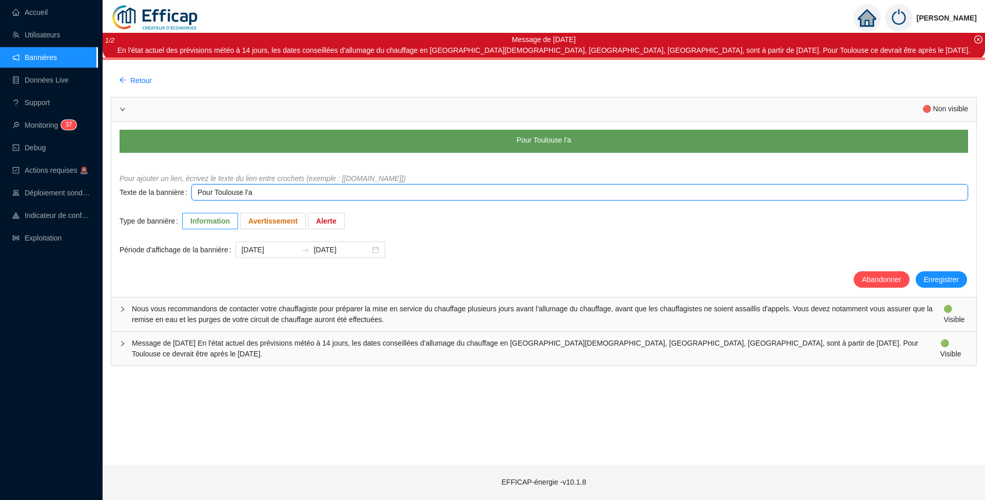
type textarea "Pour Toulouse l'al"
type textarea "Pour Toulouse l'all"
type textarea "Pour Toulouse l'allu"
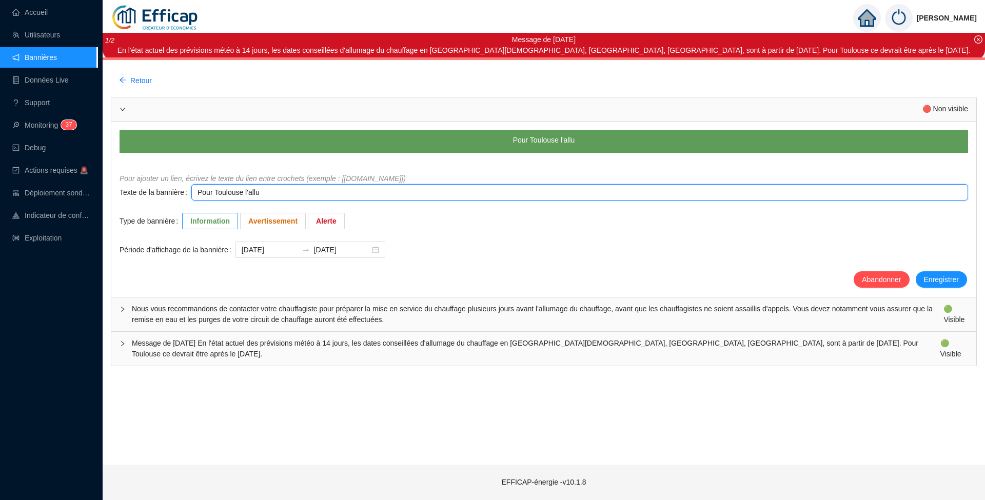
type textarea "Pour Toulouse l'allum"
type textarea "Pour Toulouse l'alluma"
type textarea "Pour Toulouse l'allumag"
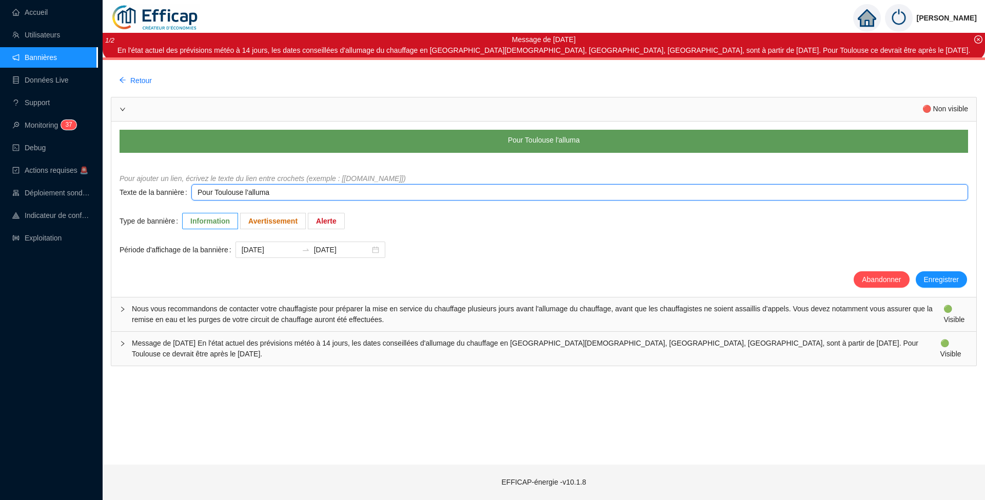
type textarea "Pour Toulouse l'allumag"
type textarea "Pour Toulouse l'allumage"
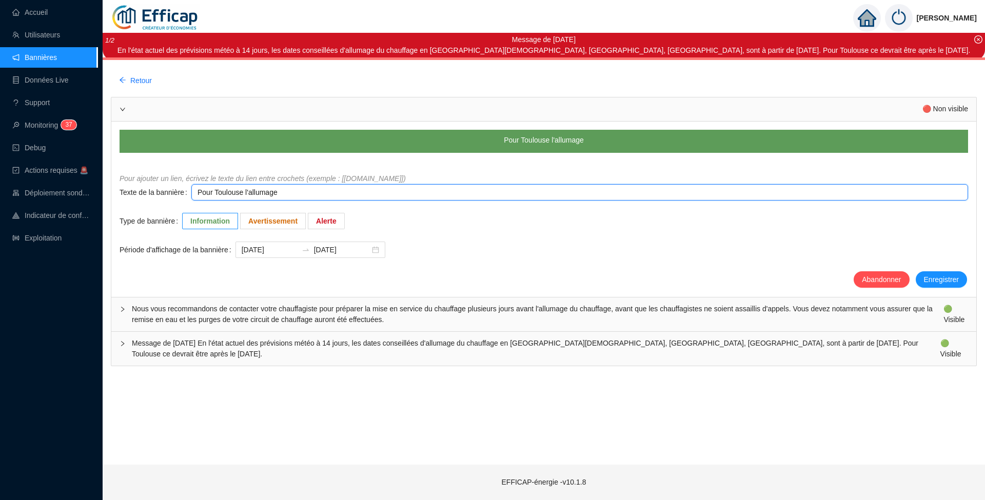
type textarea "Pour Toulouse l'allumage d"
type textarea "Pour Toulouse l'allumage du"
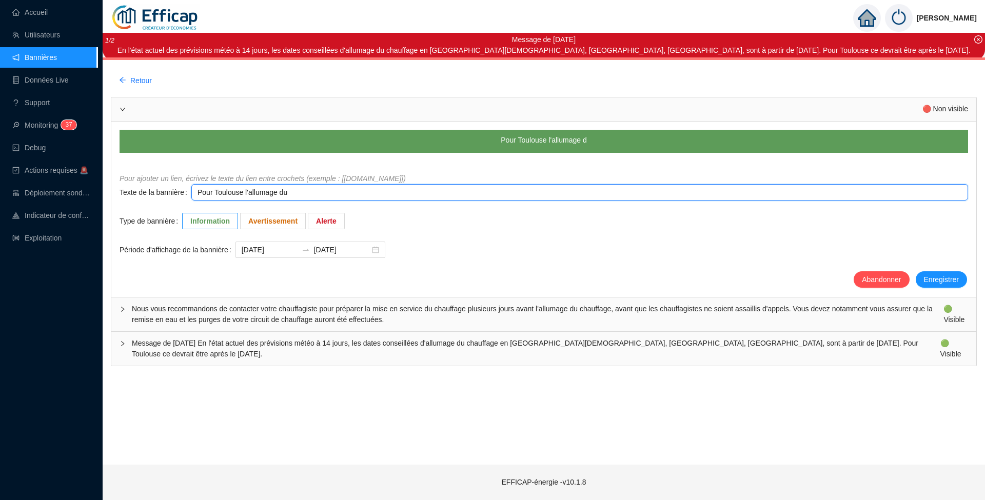
type textarea "Pour Toulouse l'allumage du"
type textarea "Pour Toulouse l'allumage du c"
type textarea "Pour Toulouse l'allumage du ch"
drag, startPoint x: 321, startPoint y: 195, endPoint x: 414, endPoint y: 189, distance: 92.6
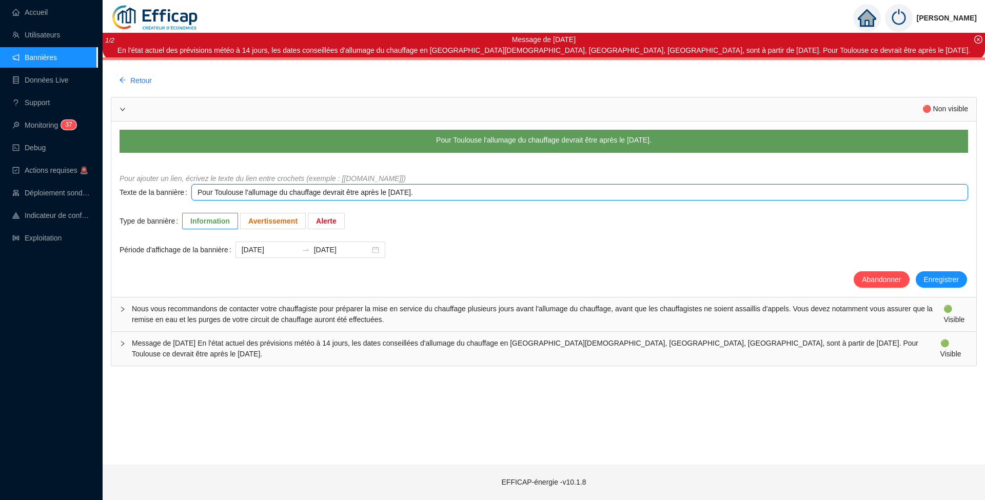
click at [414, 189] on textarea "Pour Toulouse l'allumage du chauffage devrait être après le [DATE]." at bounding box center [579, 192] width 777 height 16
click at [310, 197] on textarea "Pour Toulouse l'allumage du chauffage devrait être après le [DATE]." at bounding box center [579, 192] width 777 height 16
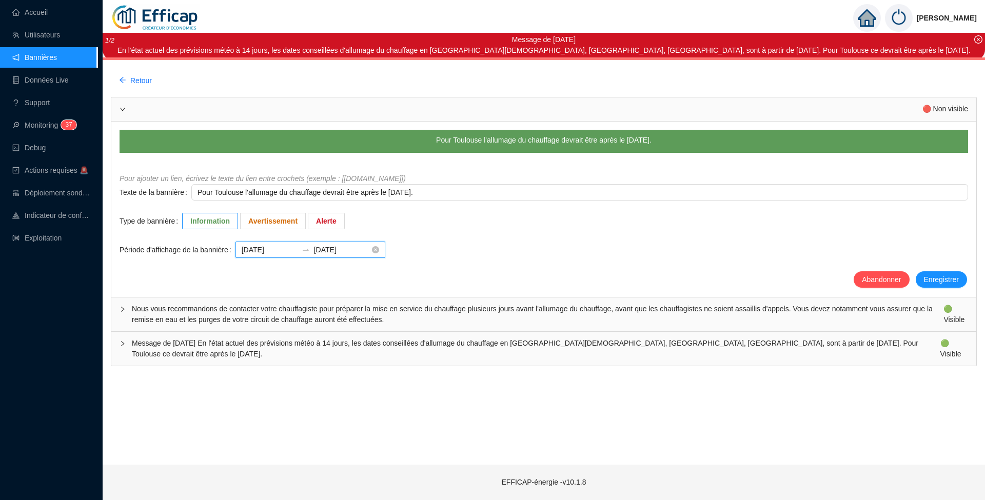
click at [354, 251] on input "[DATE]" at bounding box center [342, 250] width 56 height 11
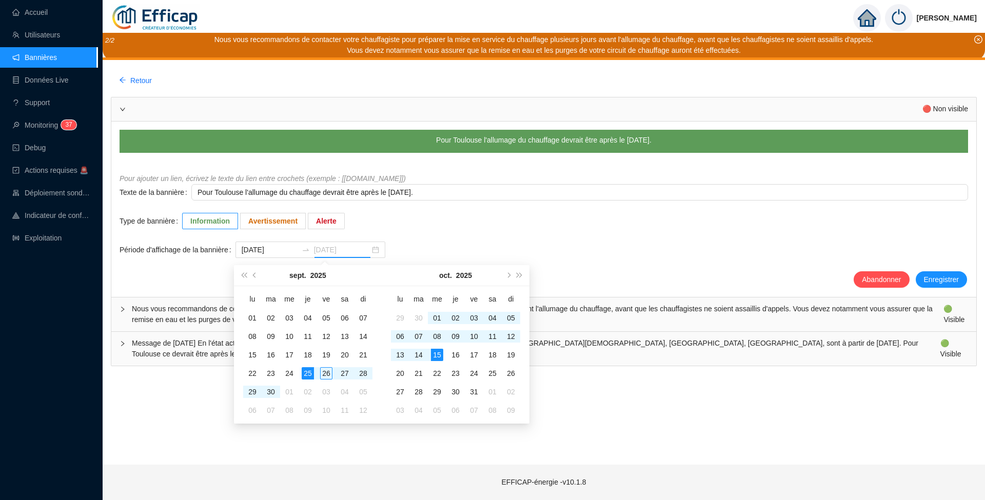
click at [441, 353] on div "15" at bounding box center [437, 355] width 12 height 12
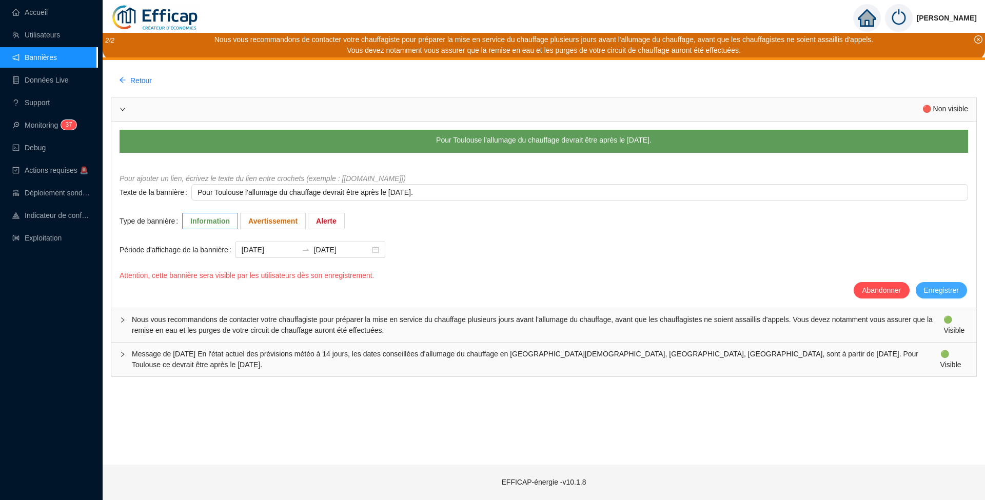
click at [938, 282] on button "Enregistrer" at bounding box center [941, 290] width 51 height 16
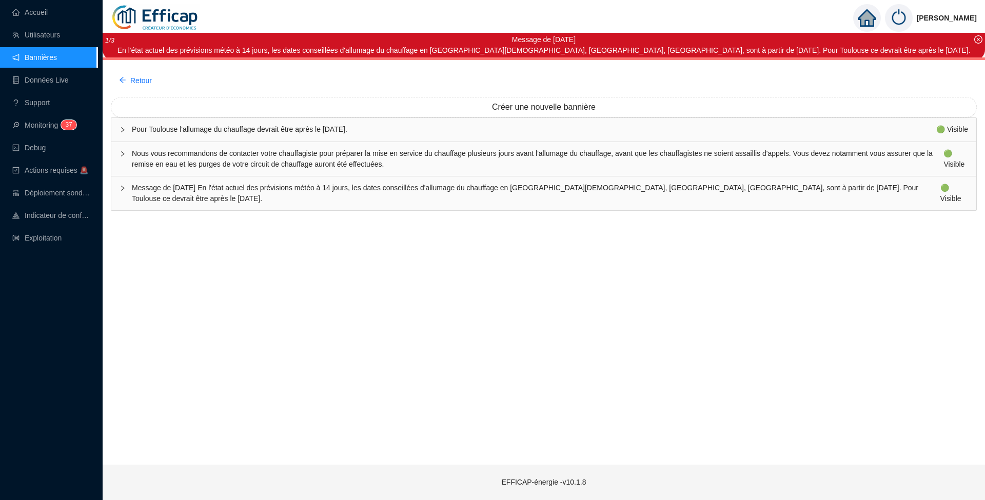
click at [867, 131] on span "Pour Toulouse l'allumage du chauffage devrait être après le [DATE]." at bounding box center [534, 129] width 805 height 11
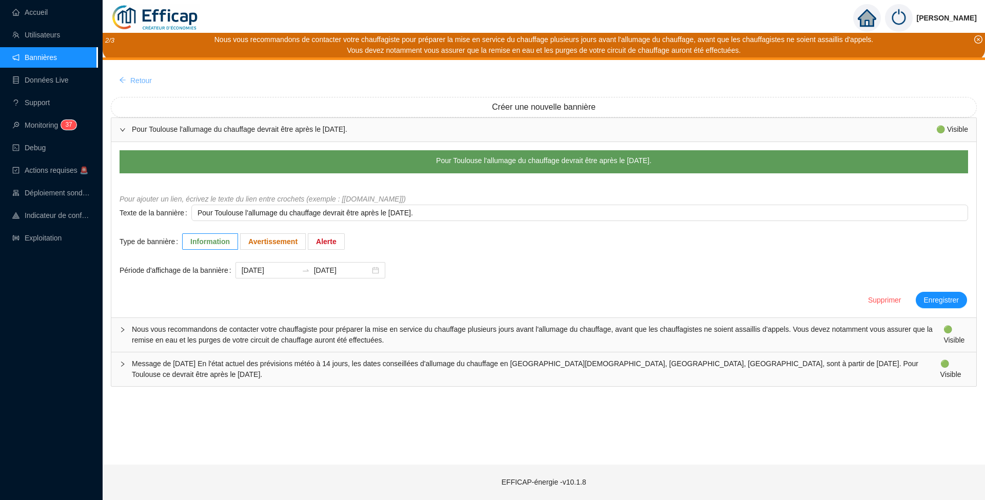
click at [134, 81] on span "Retour" at bounding box center [141, 80] width 22 height 11
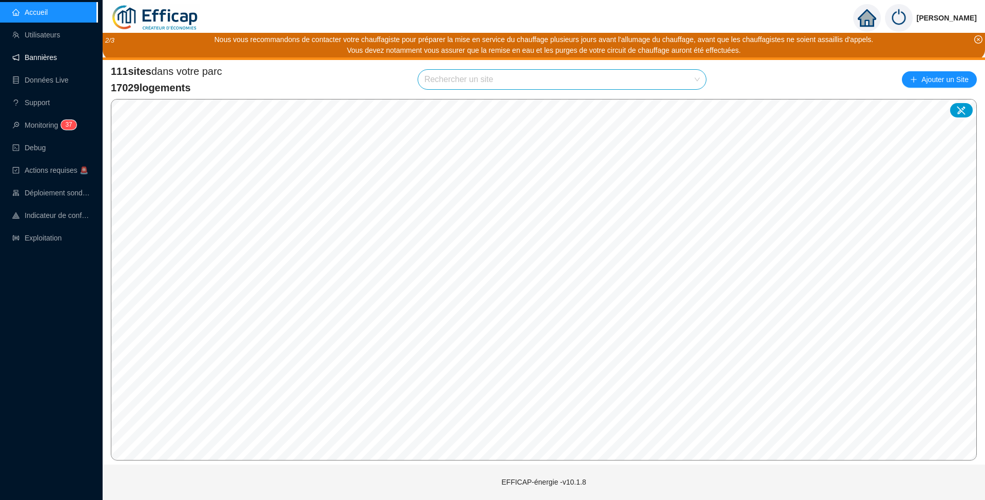
click at [33, 61] on link "Bannières" at bounding box center [34, 57] width 45 height 8
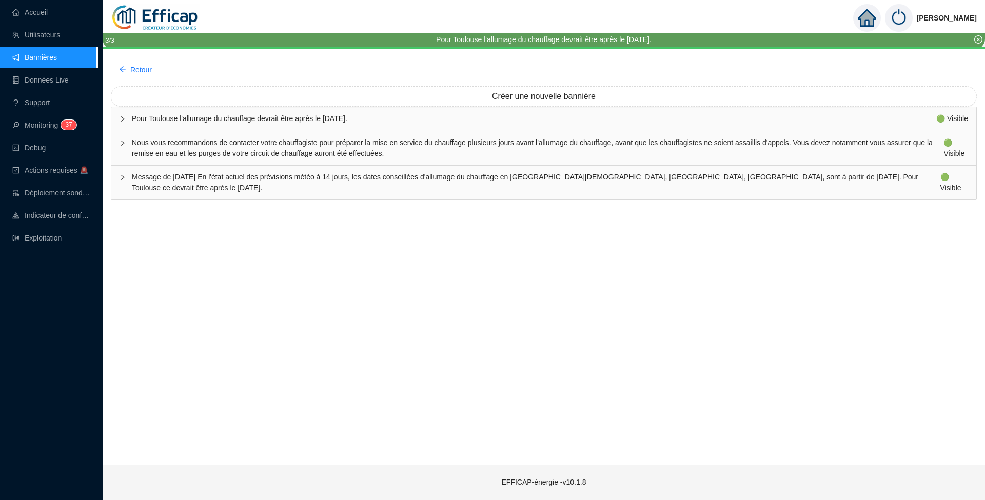
click at [42, 56] on link "Bannières" at bounding box center [34, 57] width 45 height 8
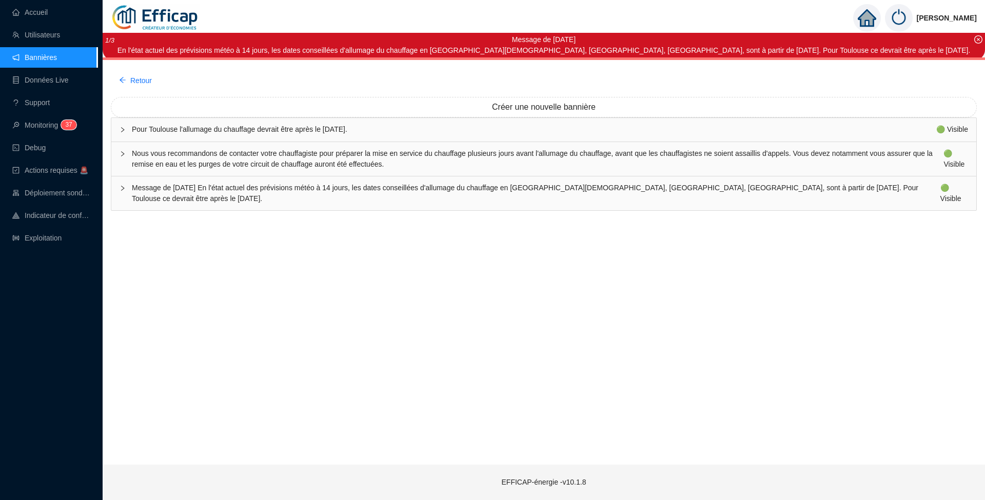
click at [217, 190] on span "Message de [DATE] En l'état actuel des prévisions météo à 14 jours, les dates c…" at bounding box center [536, 194] width 809 height 22
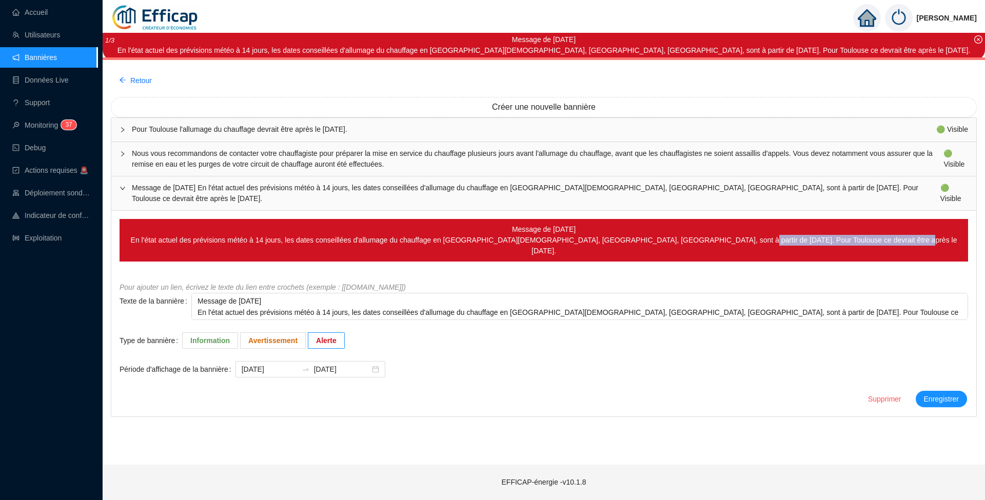
drag, startPoint x: 748, startPoint y: 238, endPoint x: 942, endPoint y: 238, distance: 194.0
click at [942, 238] on div "Message de [DATE] En l'état actuel des prévisions météo à 14 jours, les dates c…" at bounding box center [544, 240] width 849 height 43
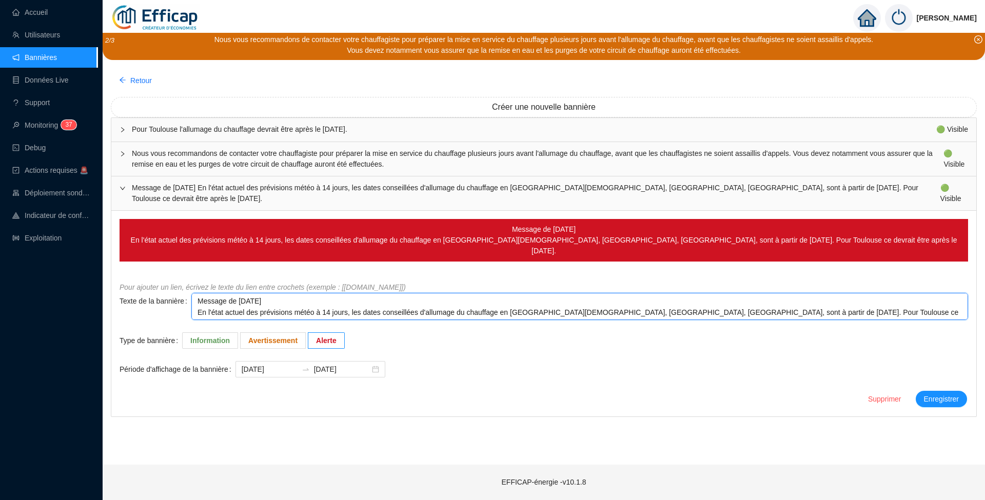
drag, startPoint x: 761, startPoint y: 299, endPoint x: 919, endPoint y: 299, distance: 158.1
click at [919, 299] on textarea "Message de [DATE] En l'état actuel des prévisions météo à 14 jours, les dates c…" at bounding box center [579, 306] width 777 height 27
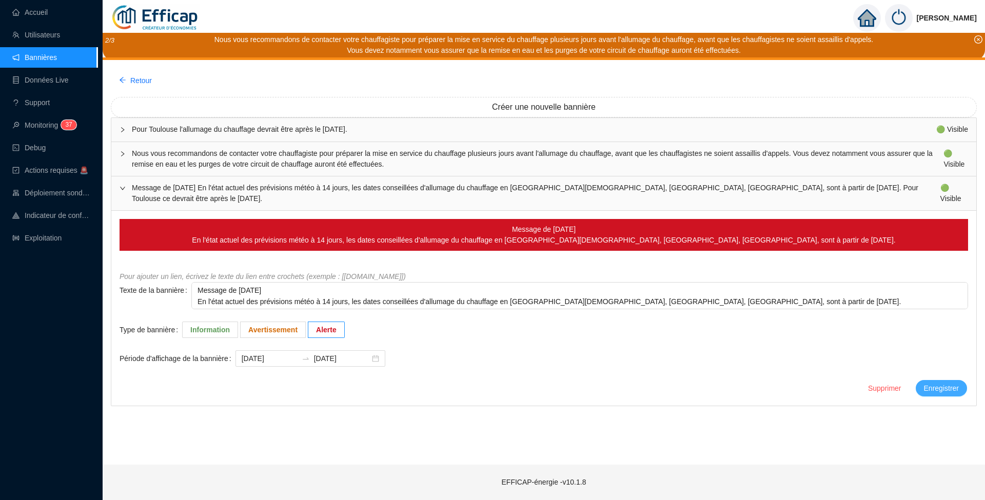
click at [941, 389] on span "Enregistrer" at bounding box center [941, 388] width 35 height 11
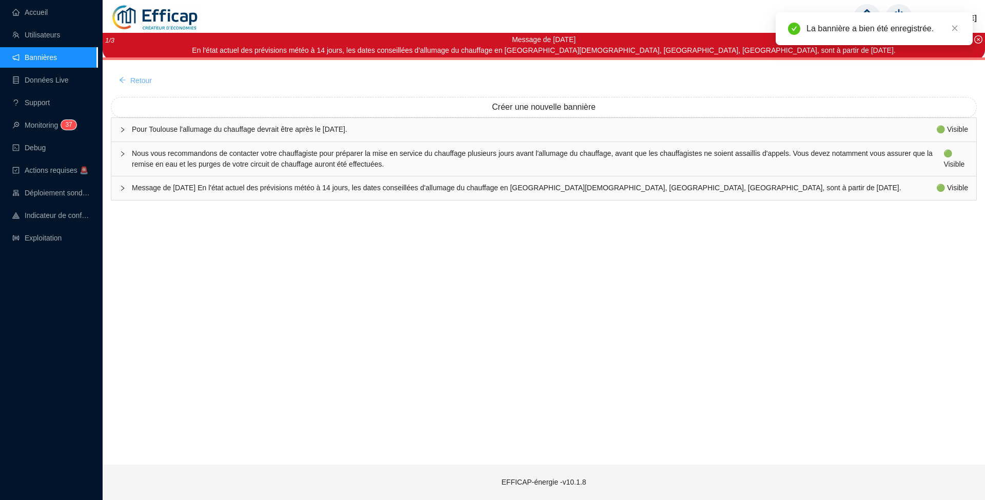
click at [129, 81] on button "Retour" at bounding box center [135, 80] width 49 height 16
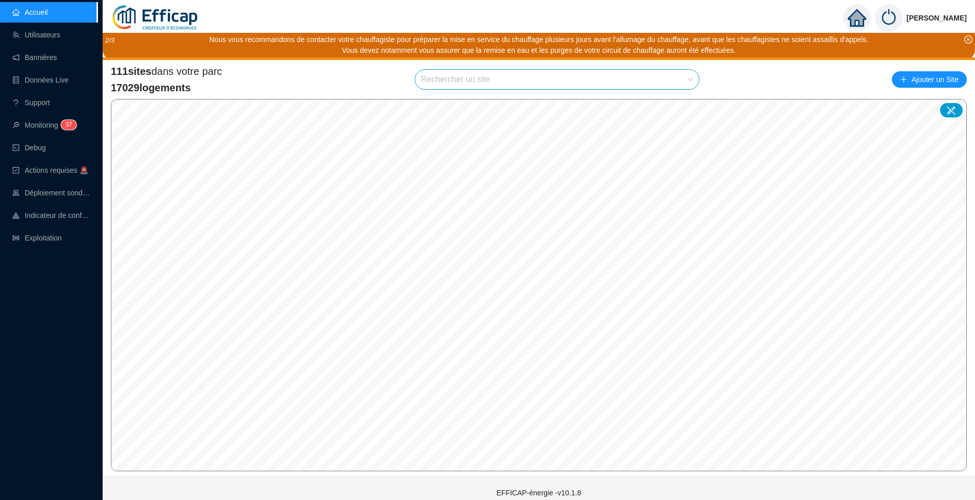
click at [875, 13] on img at bounding box center [889, 18] width 28 height 28
